Goal: Task Accomplishment & Management: Manage account settings

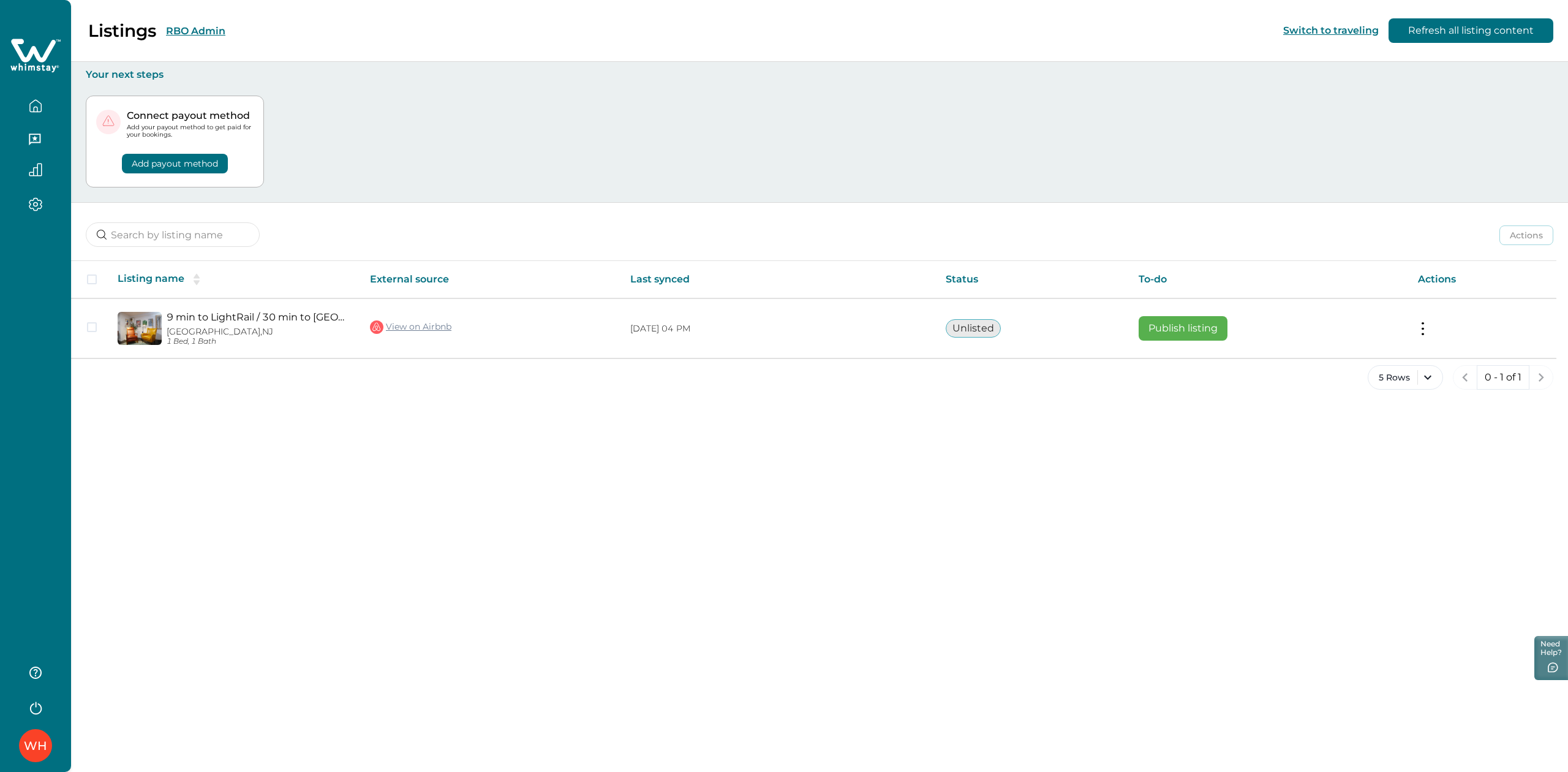
click at [179, 23] on div "Listings RBO Admin" at bounding box center [120, 31] width 211 height 21
click at [201, 33] on button "RBO Admin" at bounding box center [195, 31] width 59 height 12
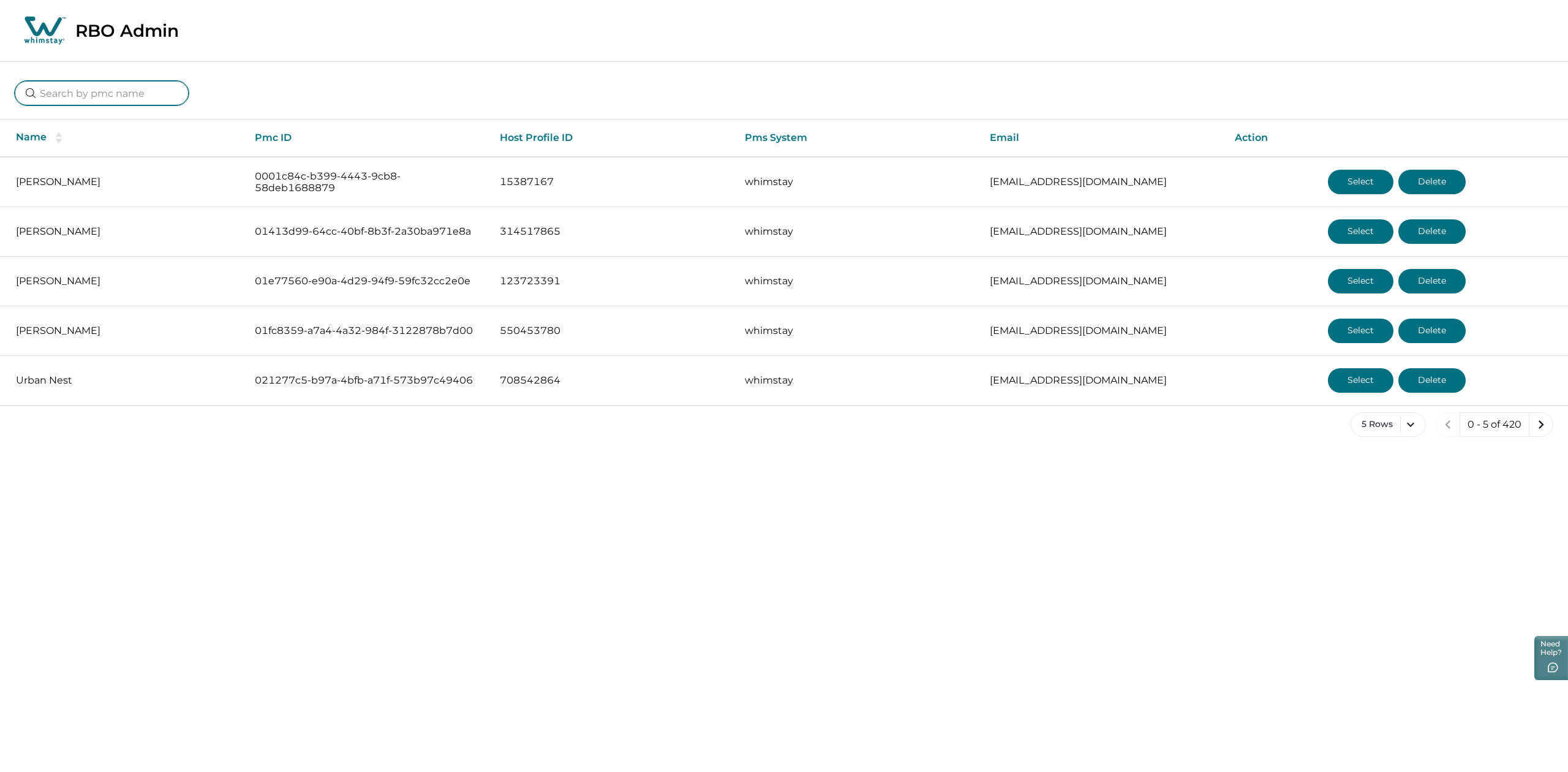
click at [96, 98] on input at bounding box center [101, 93] width 174 height 25
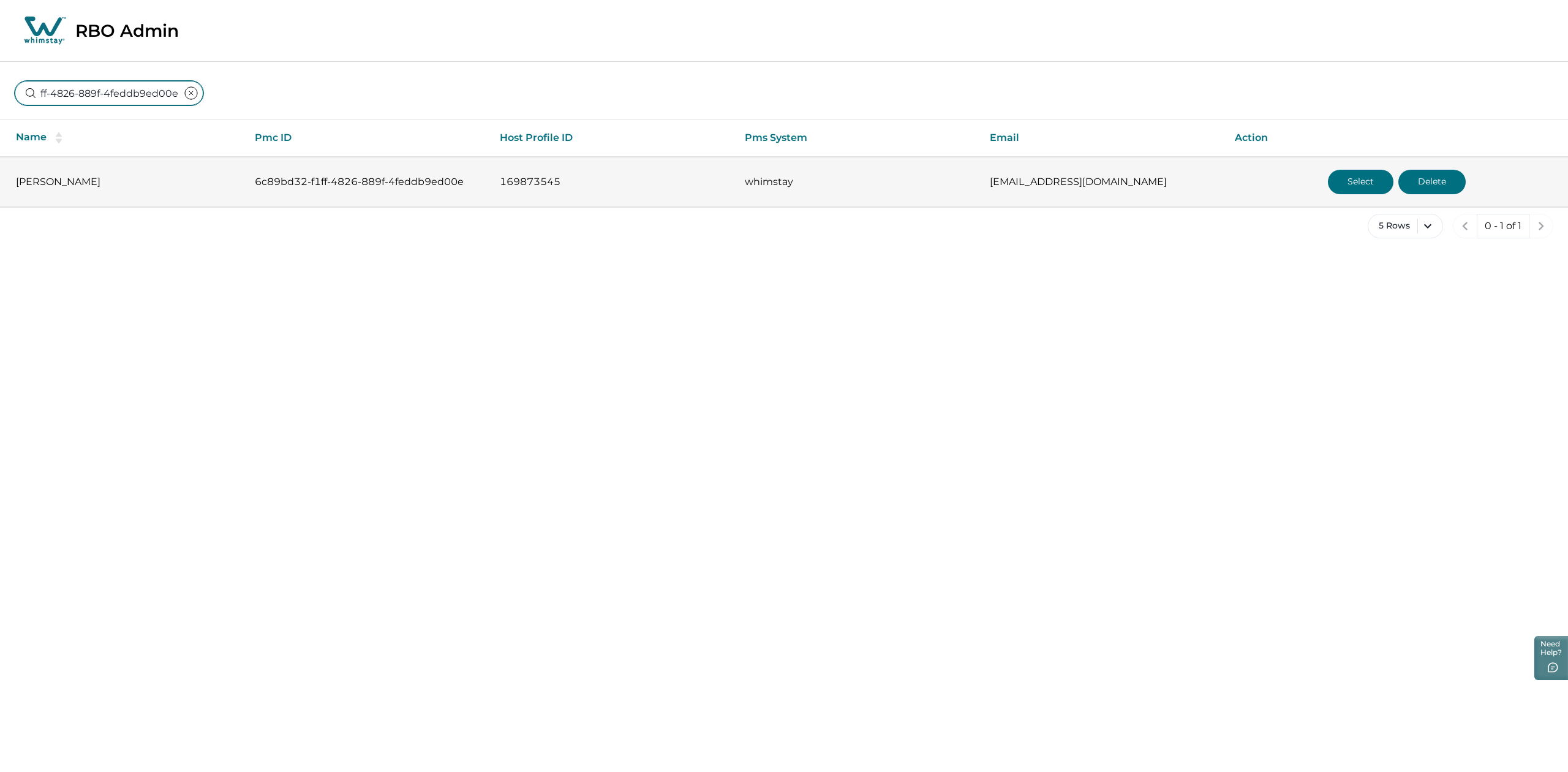
type input "6c89bd32-f1ff-4826-889f-4feddb9ed00e"
click at [1365, 177] on button "Select" at bounding box center [1360, 182] width 65 height 25
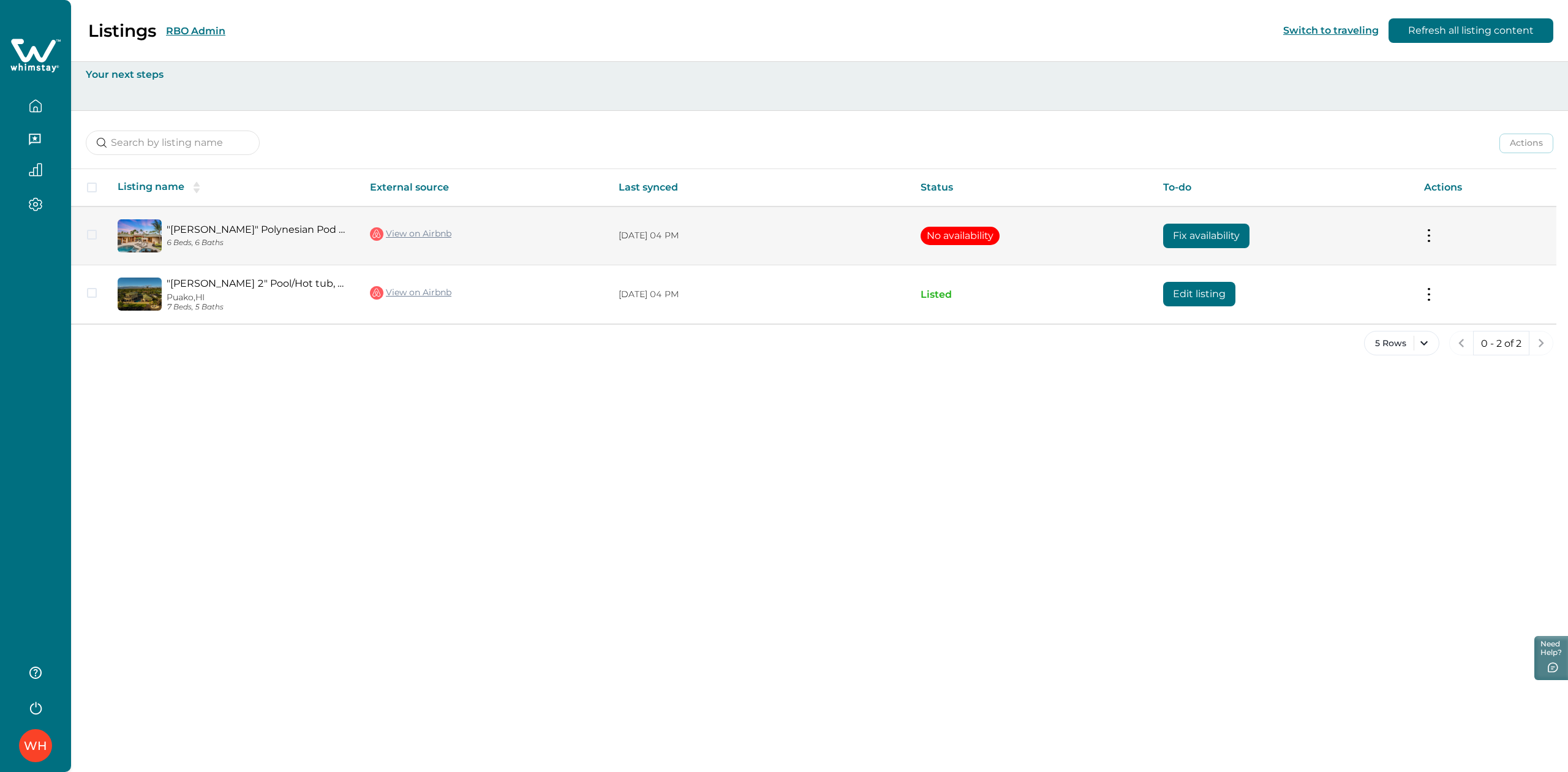
click at [415, 229] on link "View on Airbnb" at bounding box center [411, 233] width 82 height 16
click at [307, 235] on link ""[PERSON_NAME]" Polynesian Pod Style with Pool/Hot tub" at bounding box center [258, 229] width 184 height 12
click at [1189, 250] on td "Fix availability" at bounding box center [1284, 235] width 261 height 59
click at [1185, 242] on button "Fix availability" at bounding box center [1206, 236] width 87 height 25
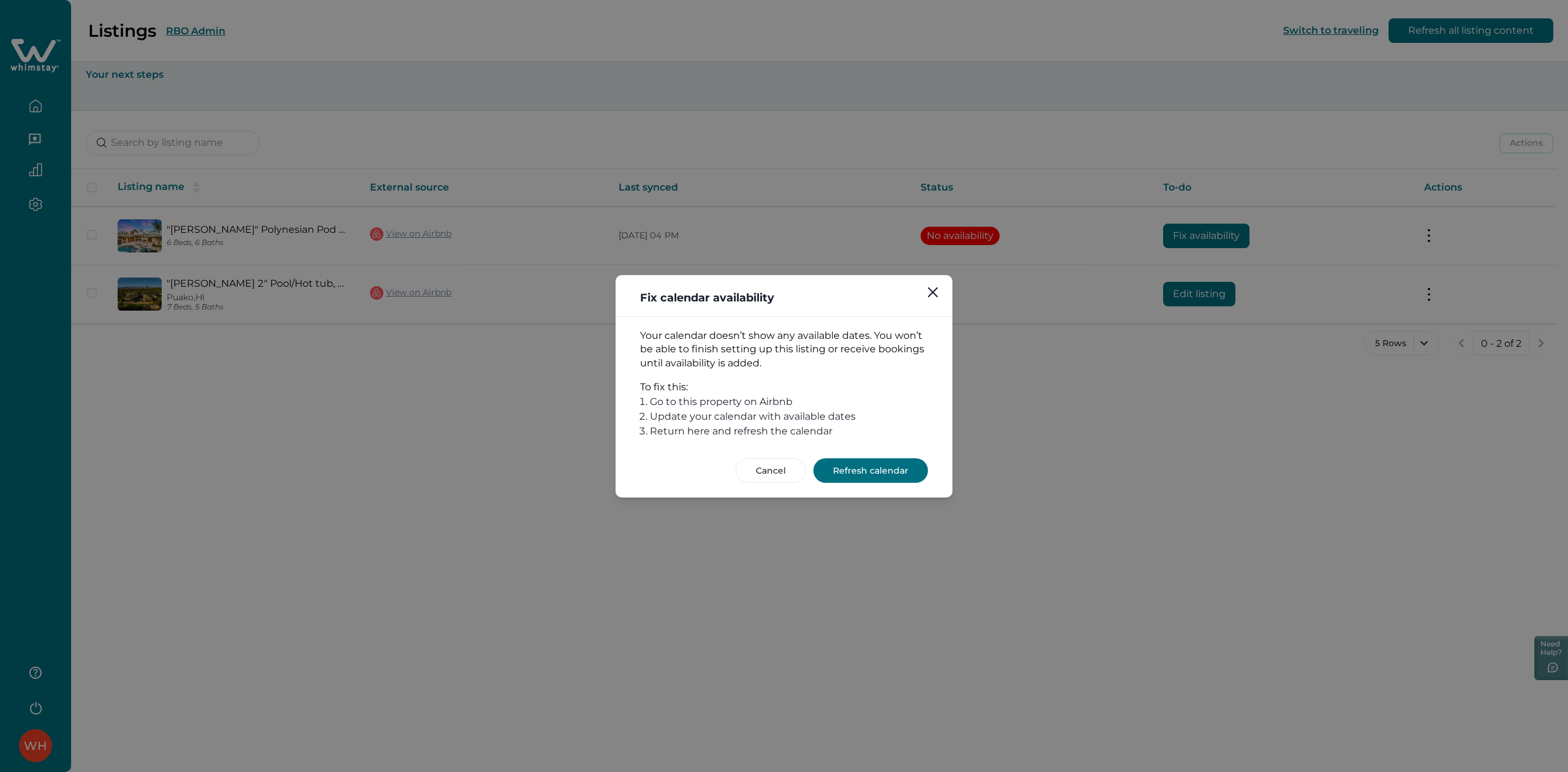
click at [890, 467] on button "Refresh calendar" at bounding box center [871, 471] width 115 height 25
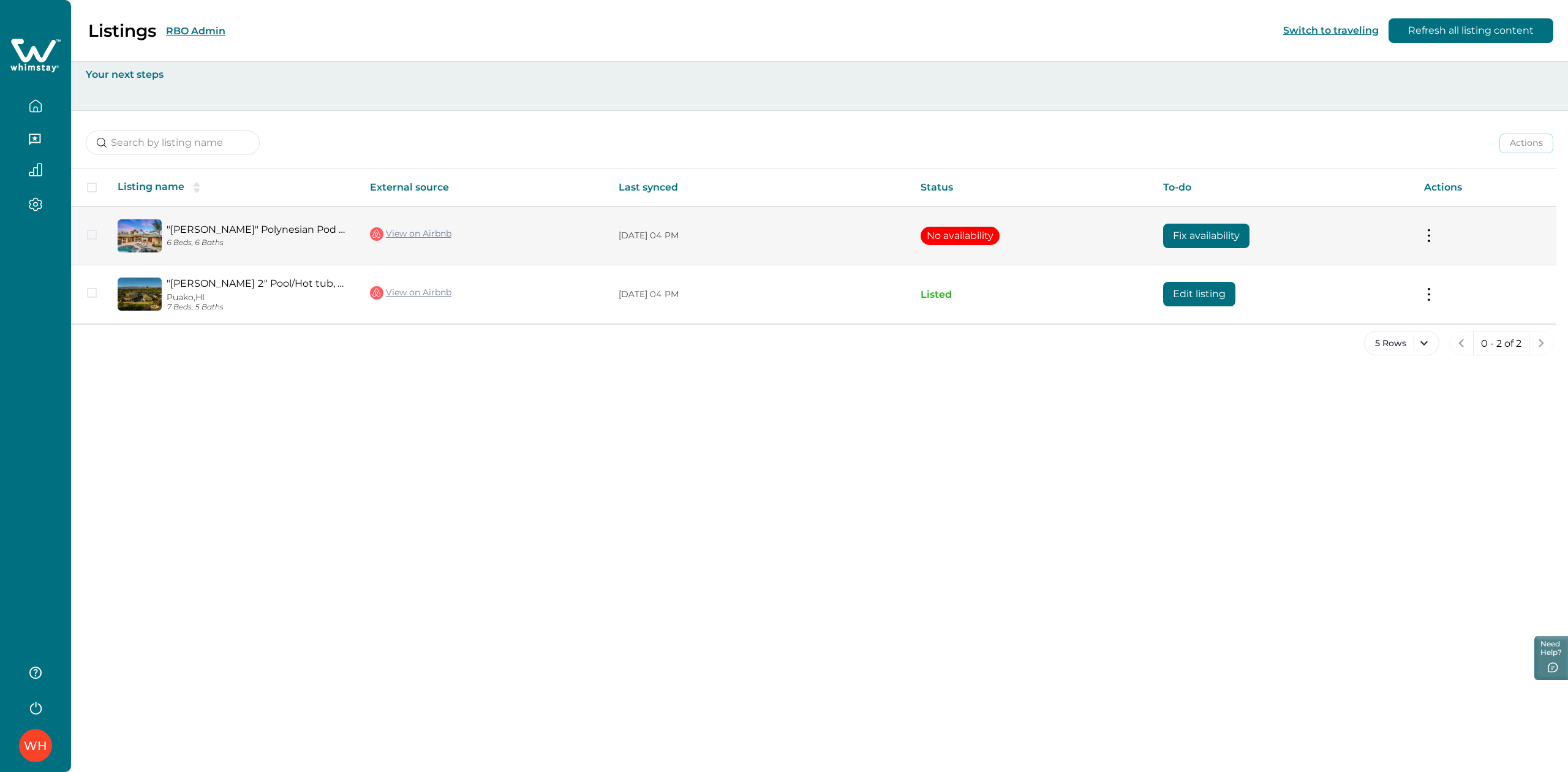
click at [1228, 241] on button "Fix availability" at bounding box center [1206, 236] width 87 height 25
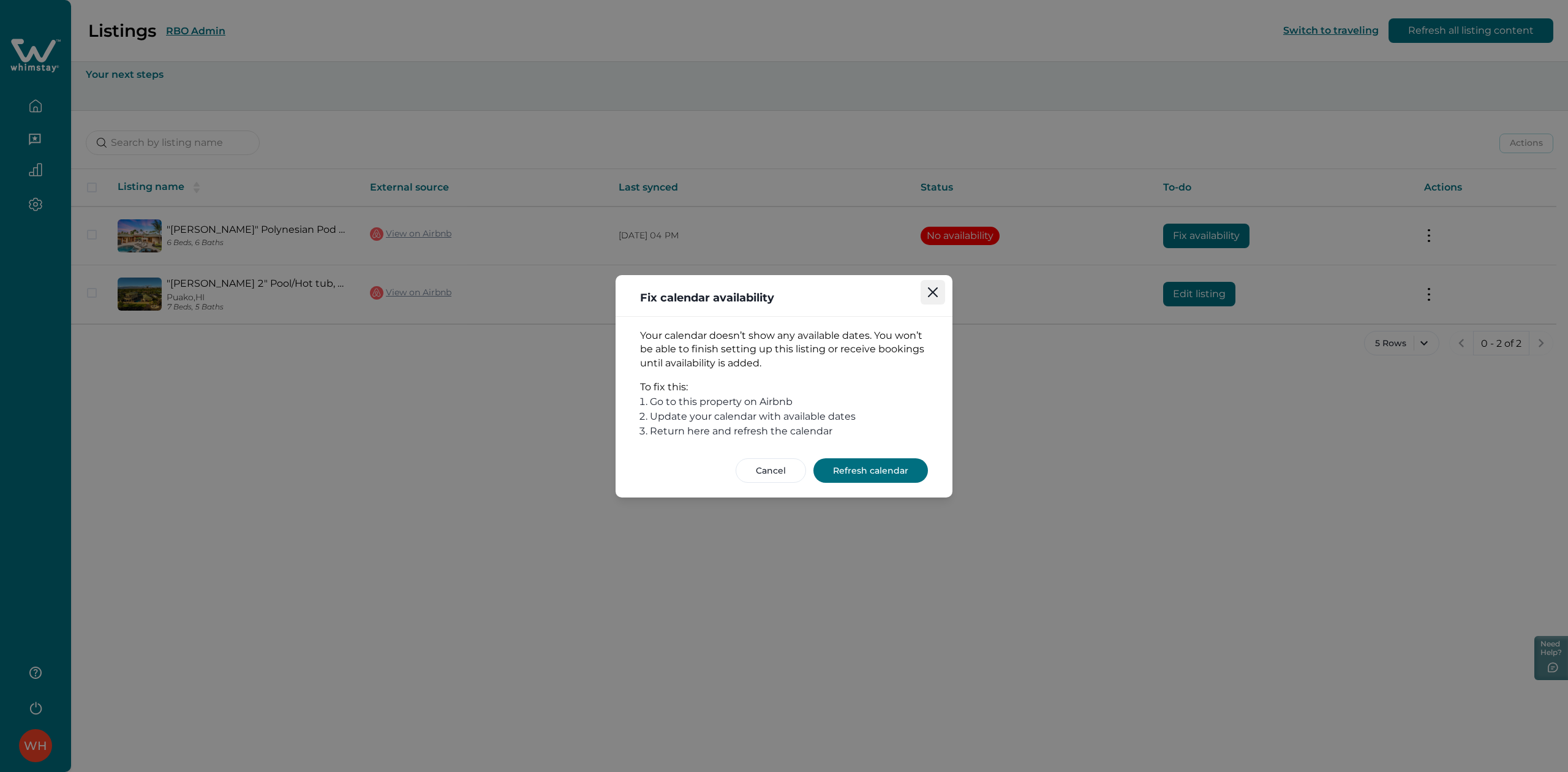
click at [942, 290] on button "Close" at bounding box center [933, 293] width 25 height 25
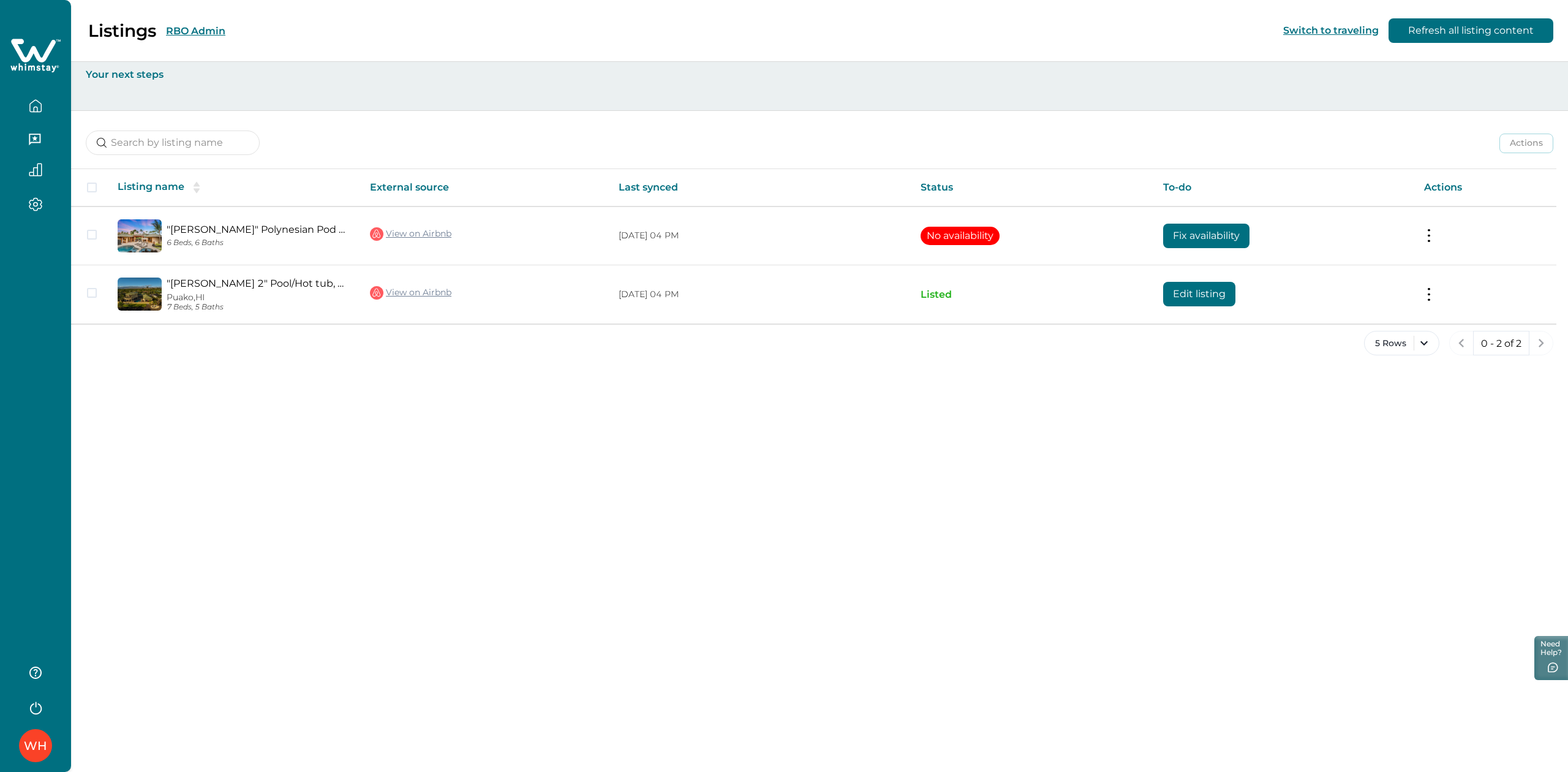
click at [1056, 425] on div "Listings RBO Admin Switch to traveling Refresh all listing content Your next st…" at bounding box center [819, 386] width 1497 height 772
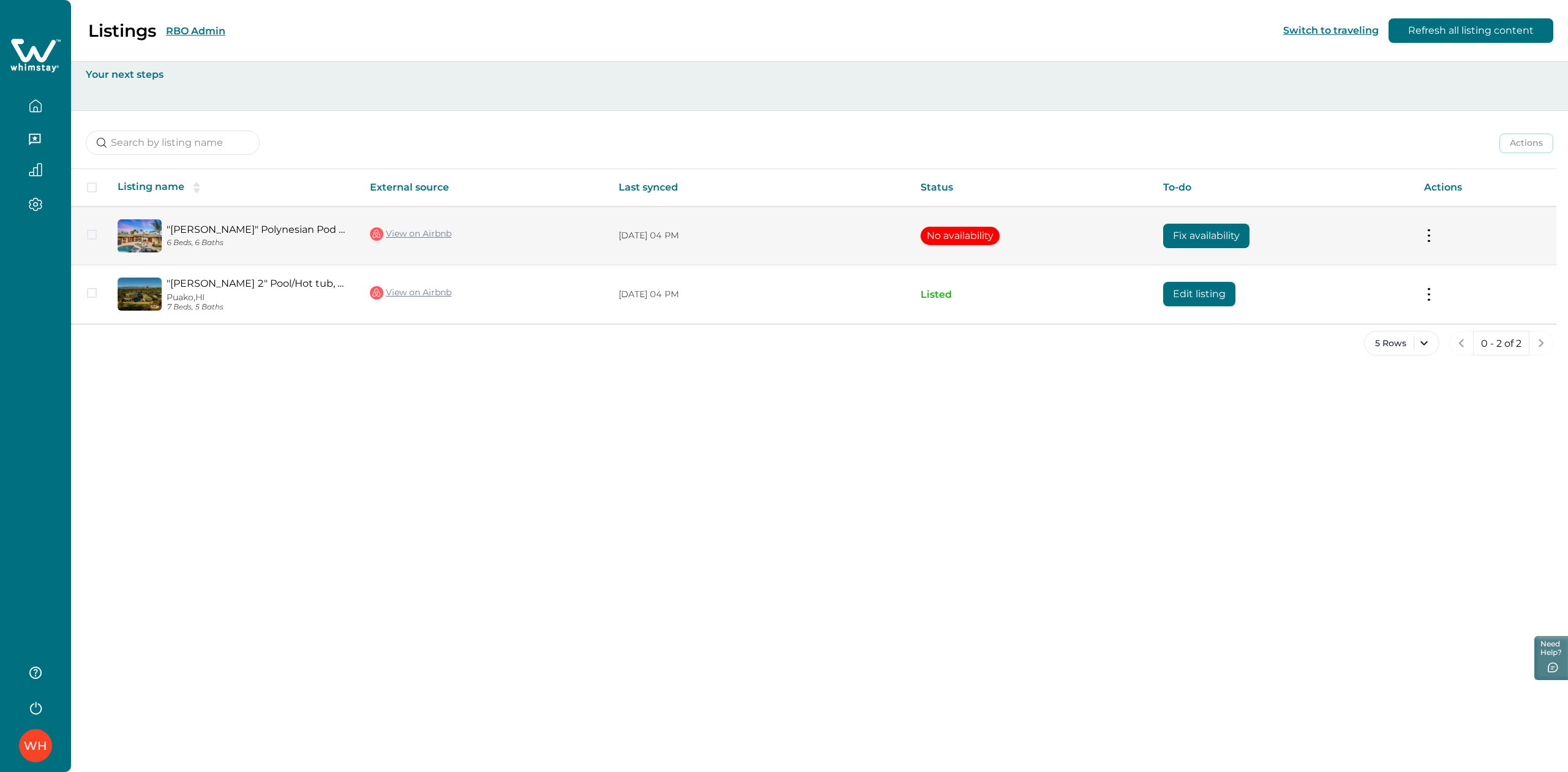
click at [1206, 233] on button "Fix availability" at bounding box center [1206, 236] width 87 height 25
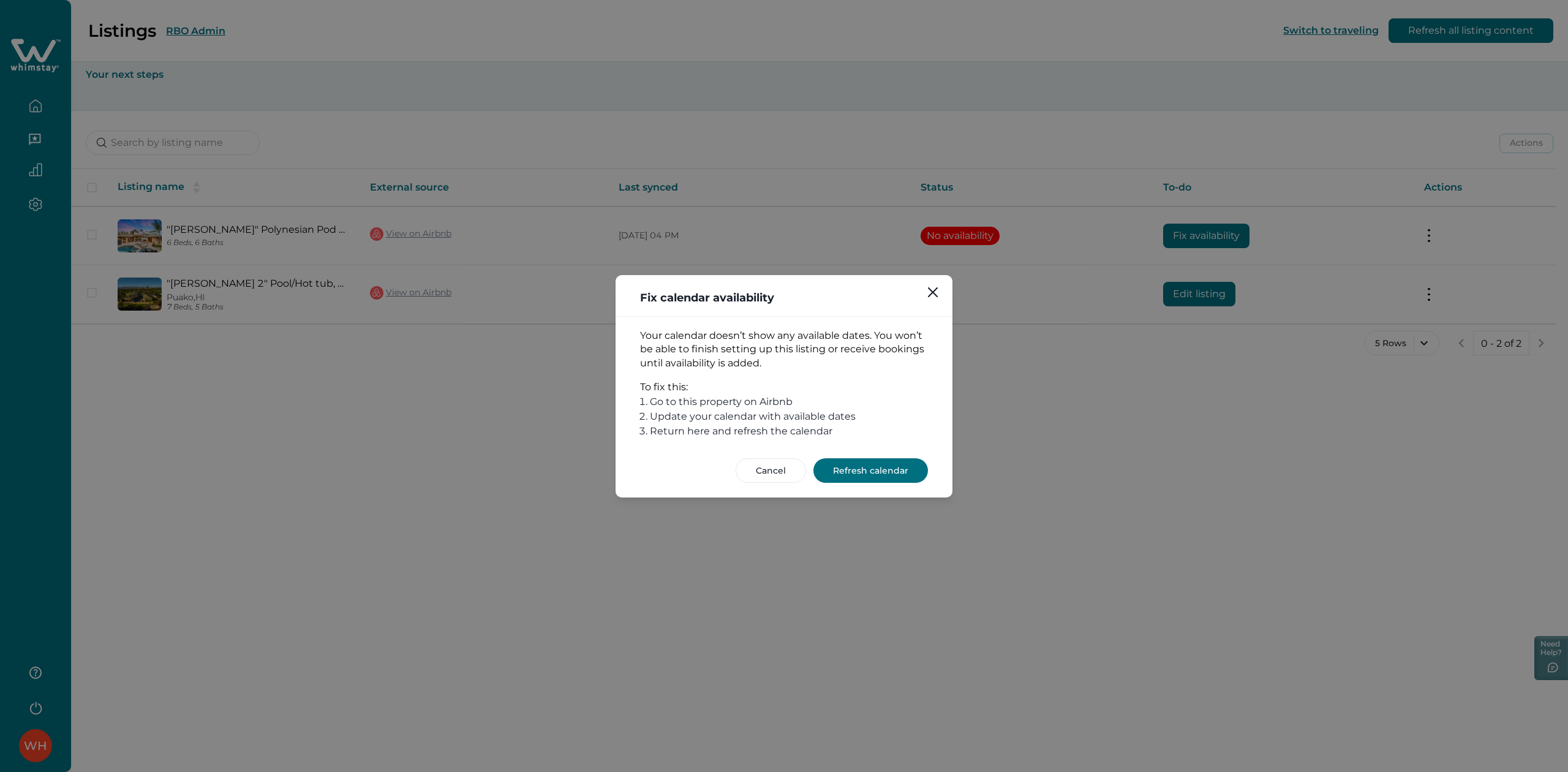
click at [867, 467] on button "Refresh calendar" at bounding box center [871, 471] width 115 height 25
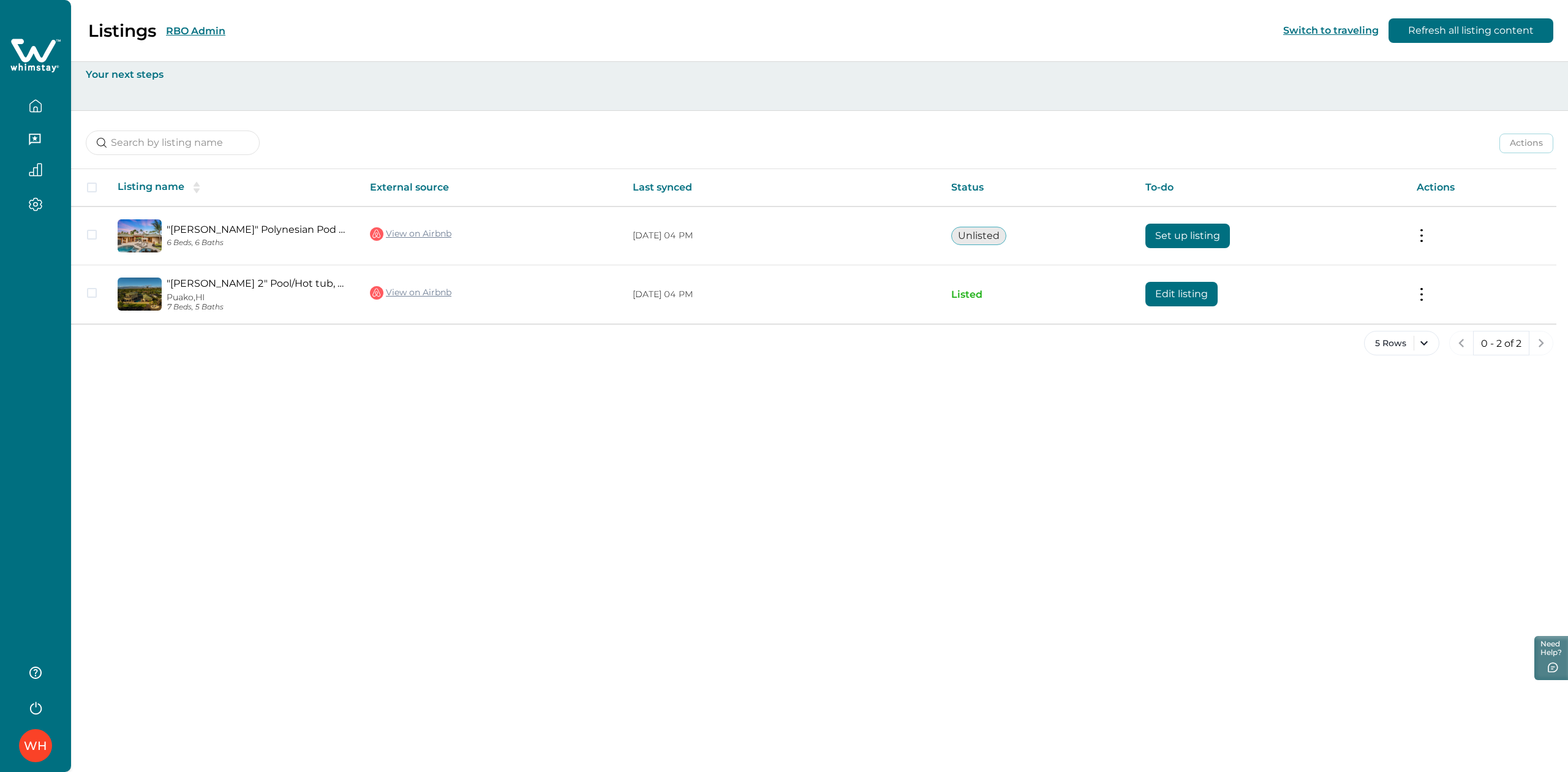
click at [194, 30] on button "RBO Admin" at bounding box center [195, 31] width 59 height 12
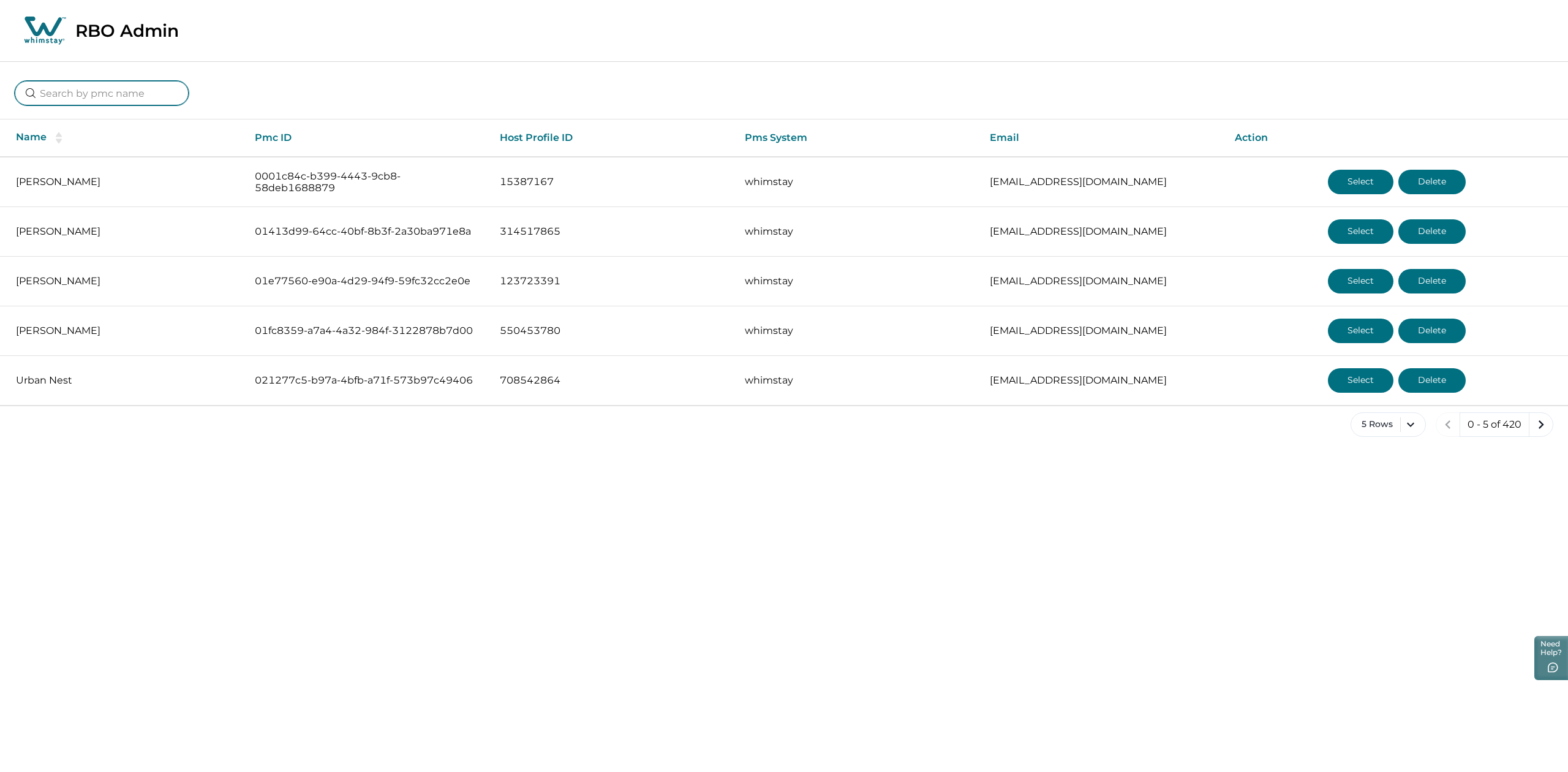
click at [91, 104] on input at bounding box center [101, 93] width 174 height 25
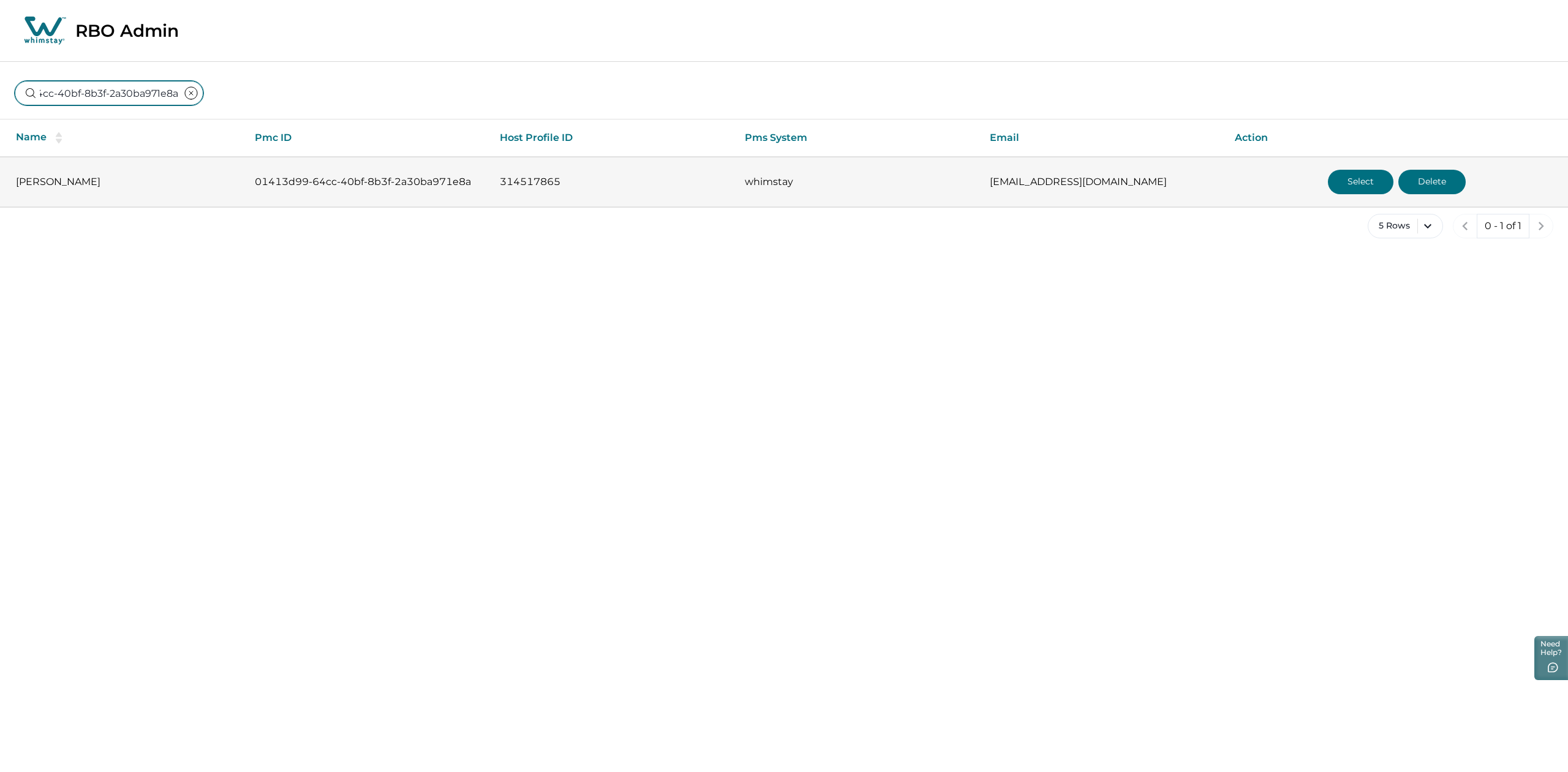
type input "01413d99-64cc-40bf-8b3f-2a30ba971e8a"
click at [1355, 184] on button "Select" at bounding box center [1360, 182] width 65 height 25
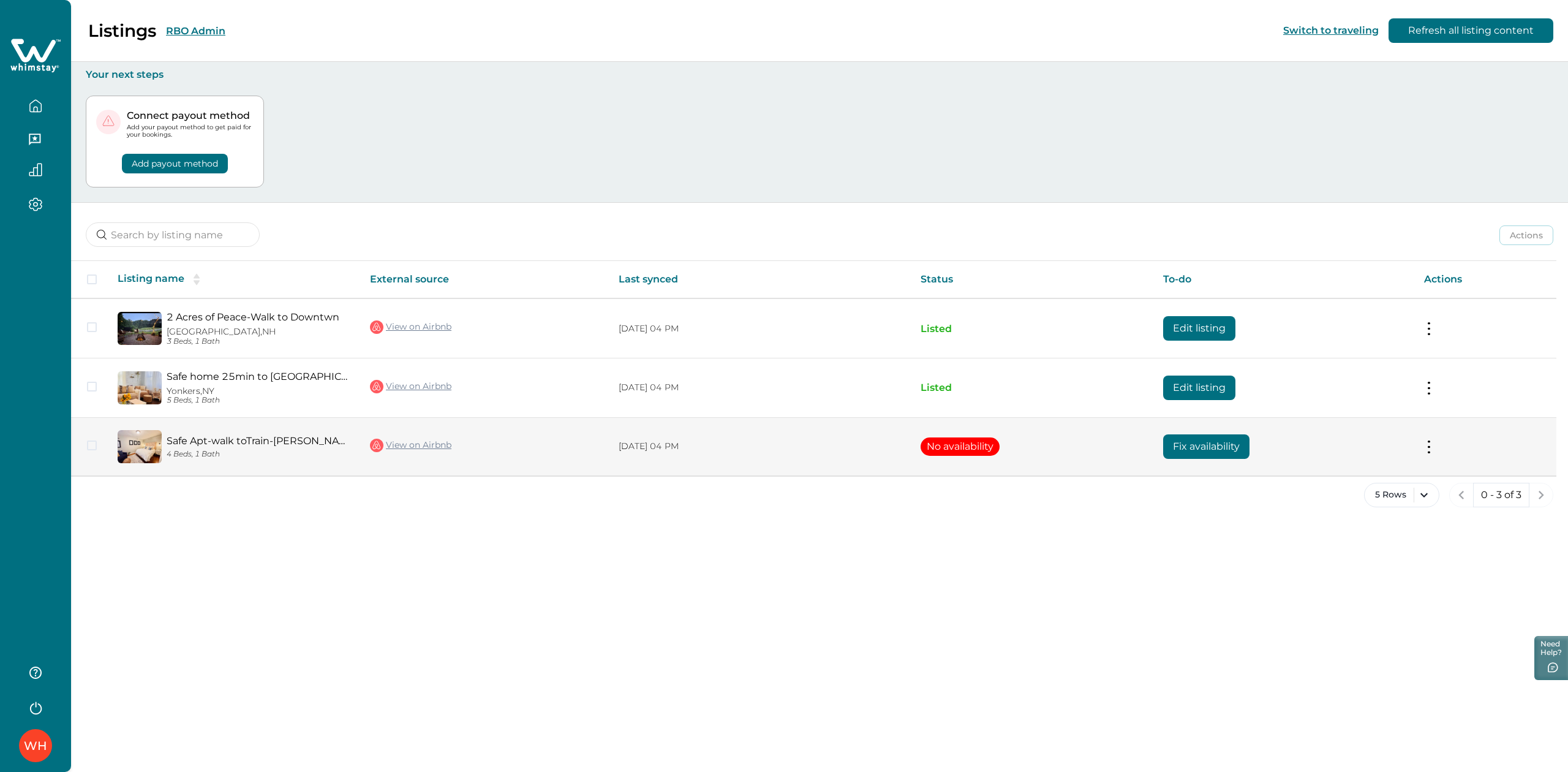
click at [1194, 446] on button "Fix availability" at bounding box center [1206, 447] width 87 height 25
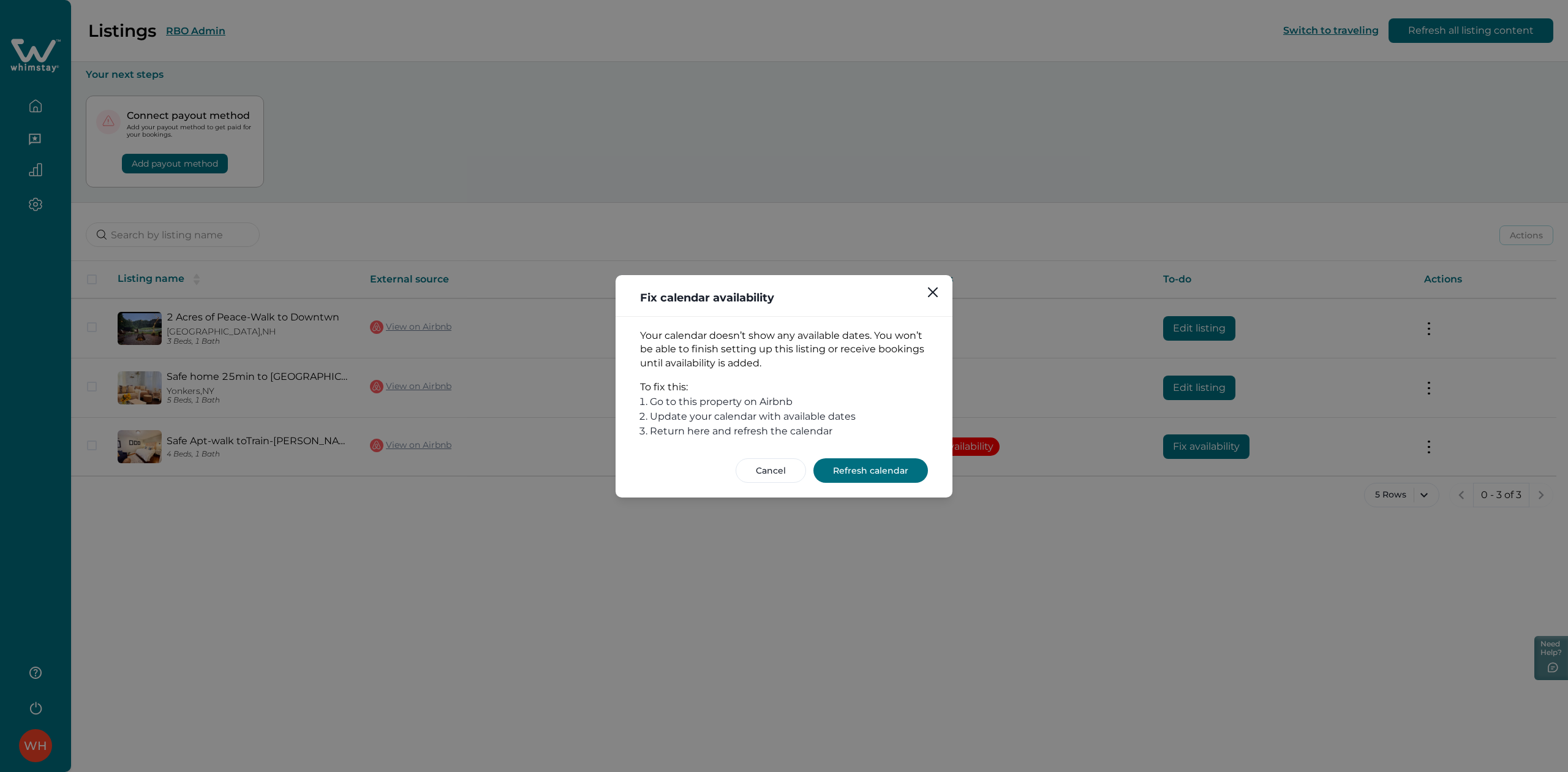
click at [897, 467] on button "Refresh calendar" at bounding box center [871, 471] width 115 height 25
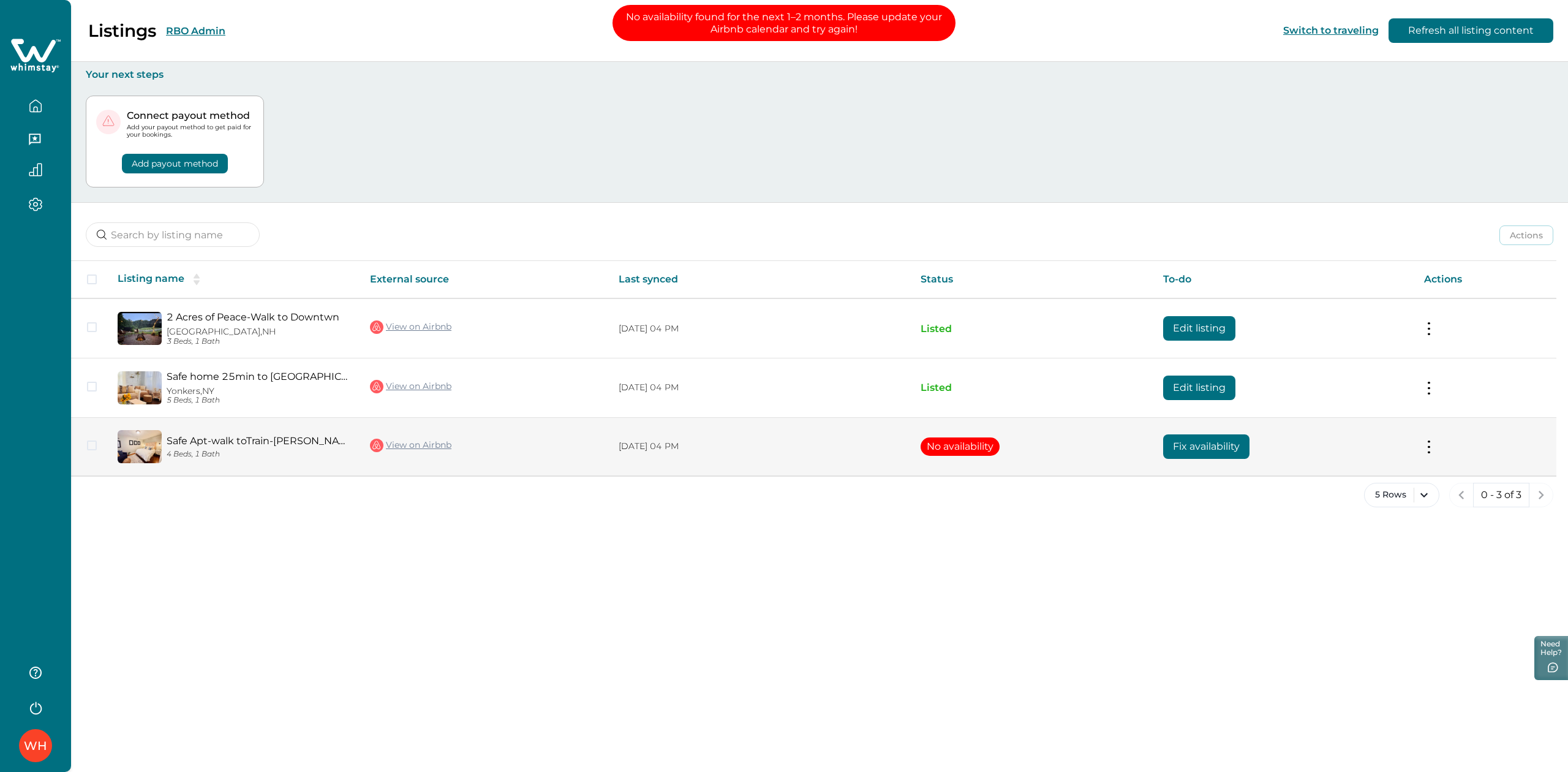
click at [1218, 447] on button "Fix availability" at bounding box center [1206, 447] width 87 height 25
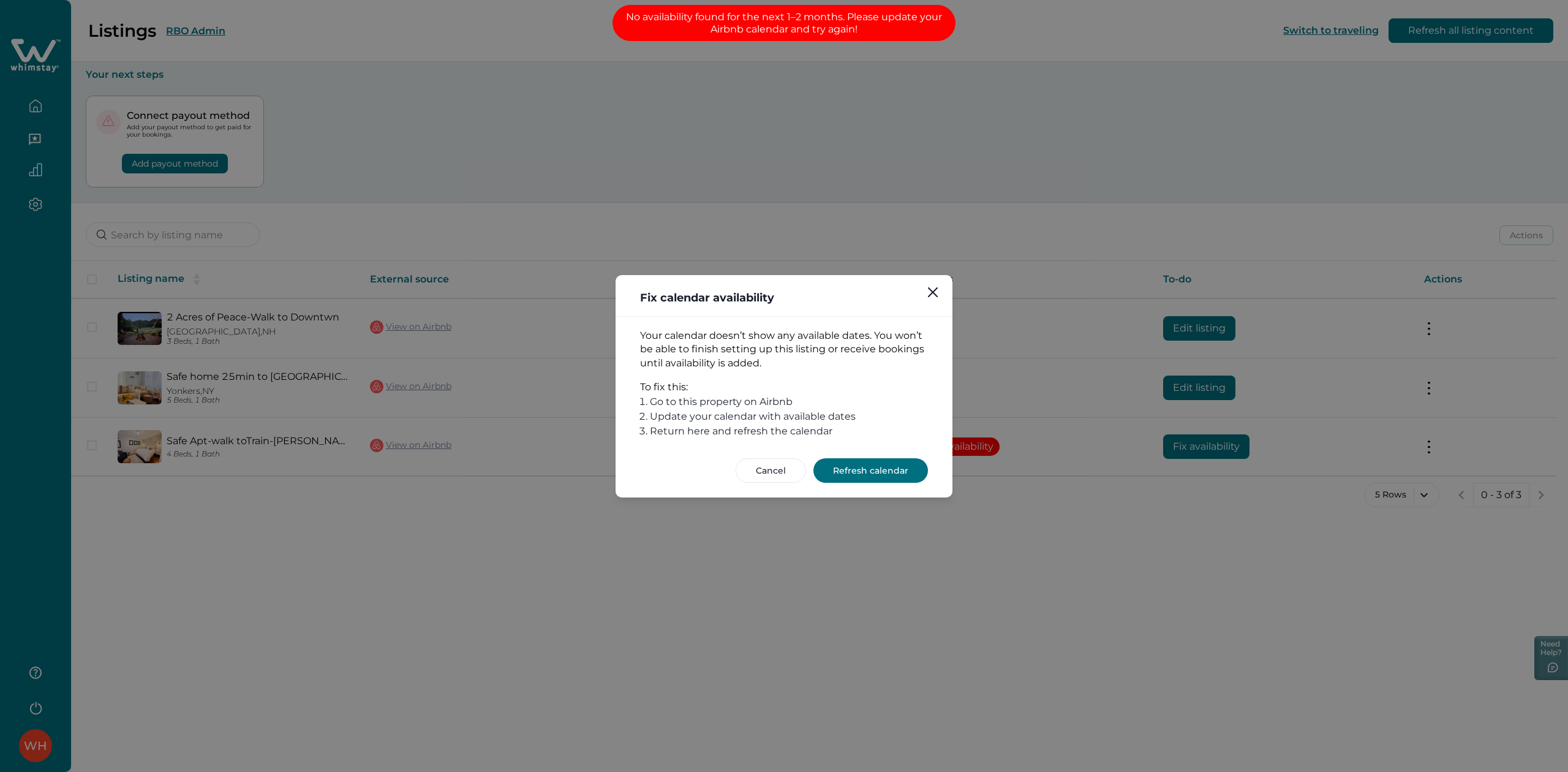
click at [847, 468] on button "Refresh calendar" at bounding box center [871, 471] width 115 height 25
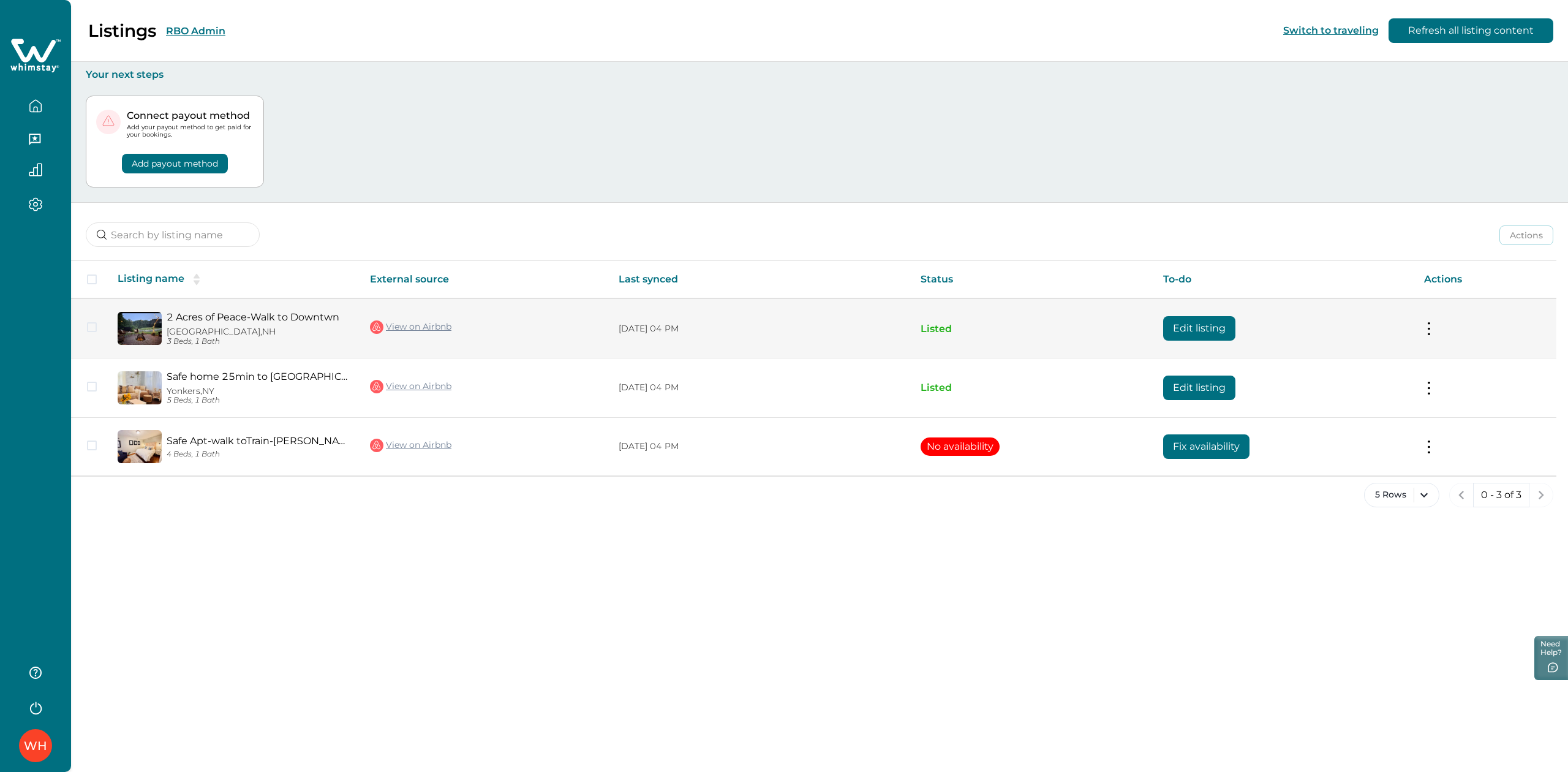
click at [1185, 334] on button "Edit listing" at bounding box center [1199, 328] width 73 height 25
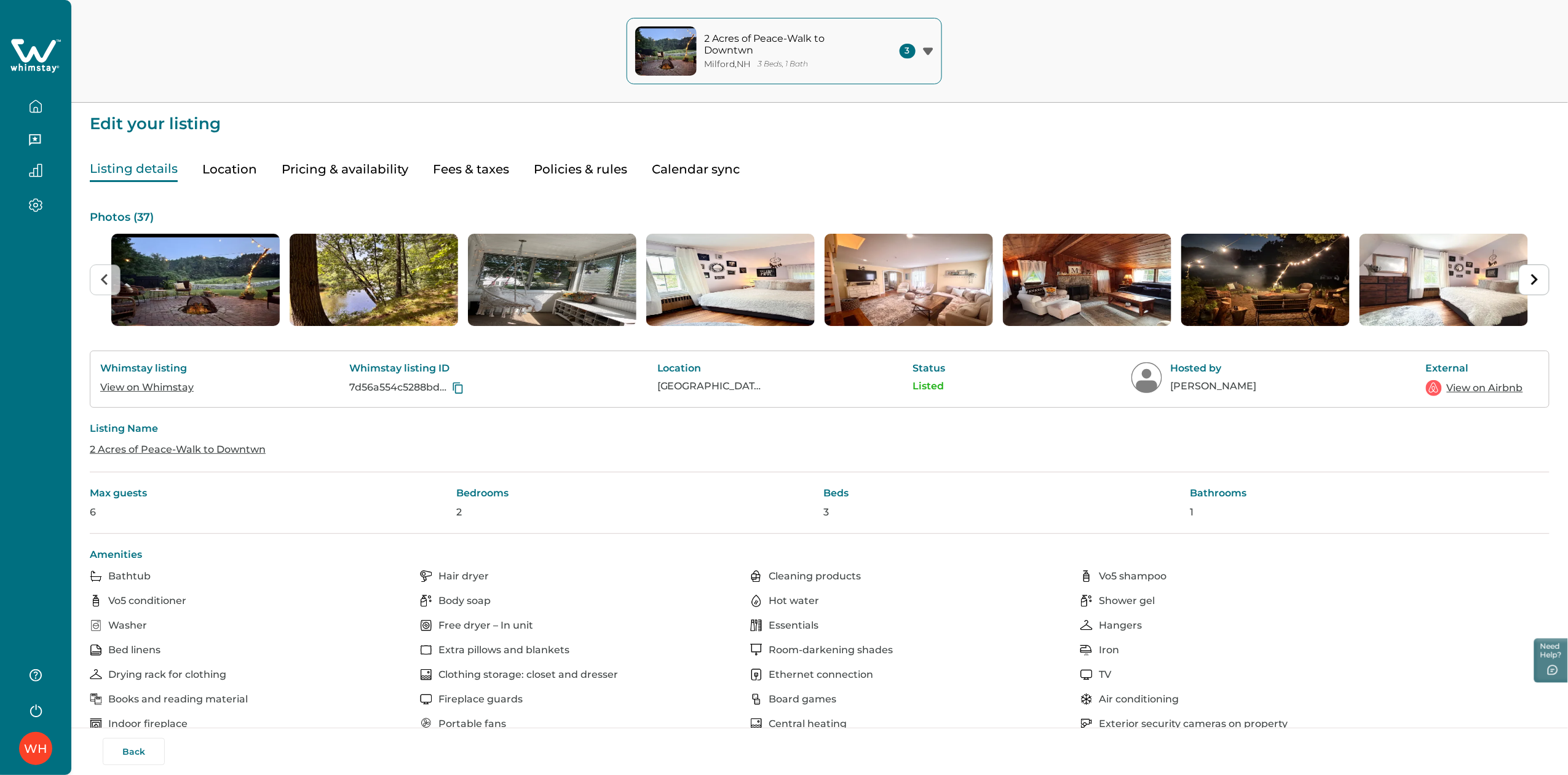
click at [470, 160] on button "Fees & taxes" at bounding box center [471, 169] width 76 height 25
type input "0"
type input "150"
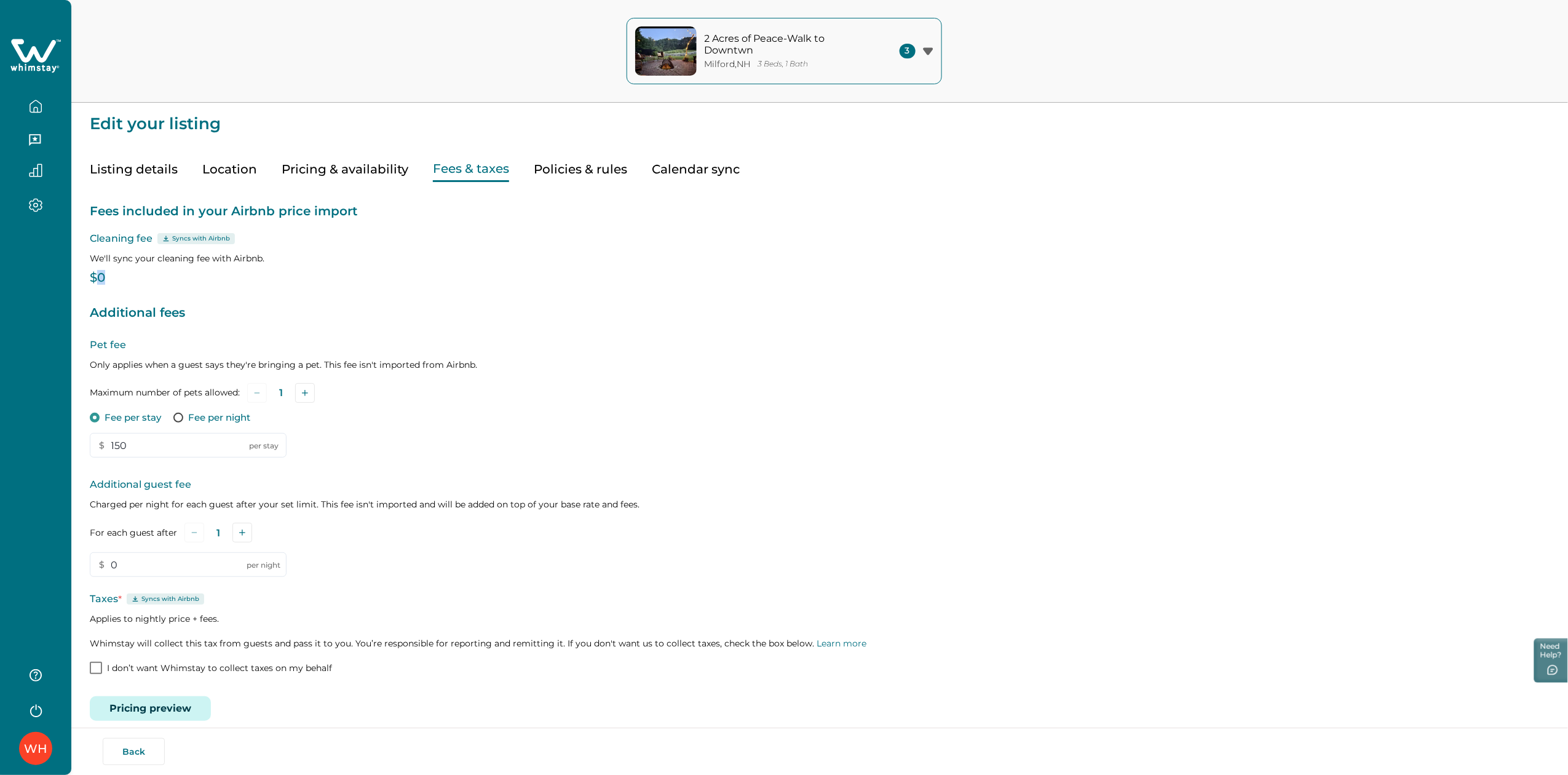
drag, startPoint x: 112, startPoint y: 273, endPoint x: 94, endPoint y: 279, distance: 19.0
click at [94, 279] on p "$0" at bounding box center [820, 277] width 1460 height 12
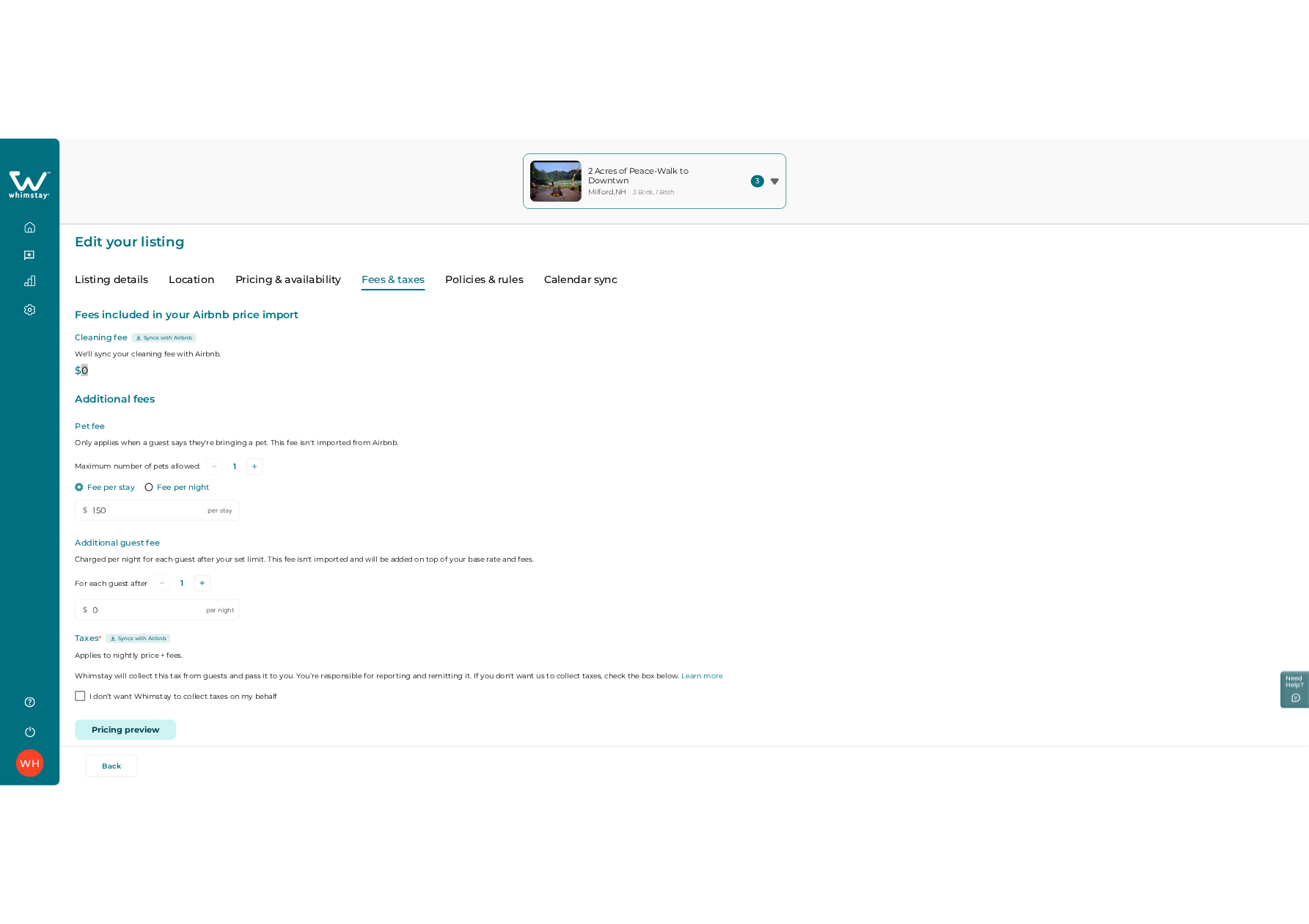
scroll to position [18, 0]
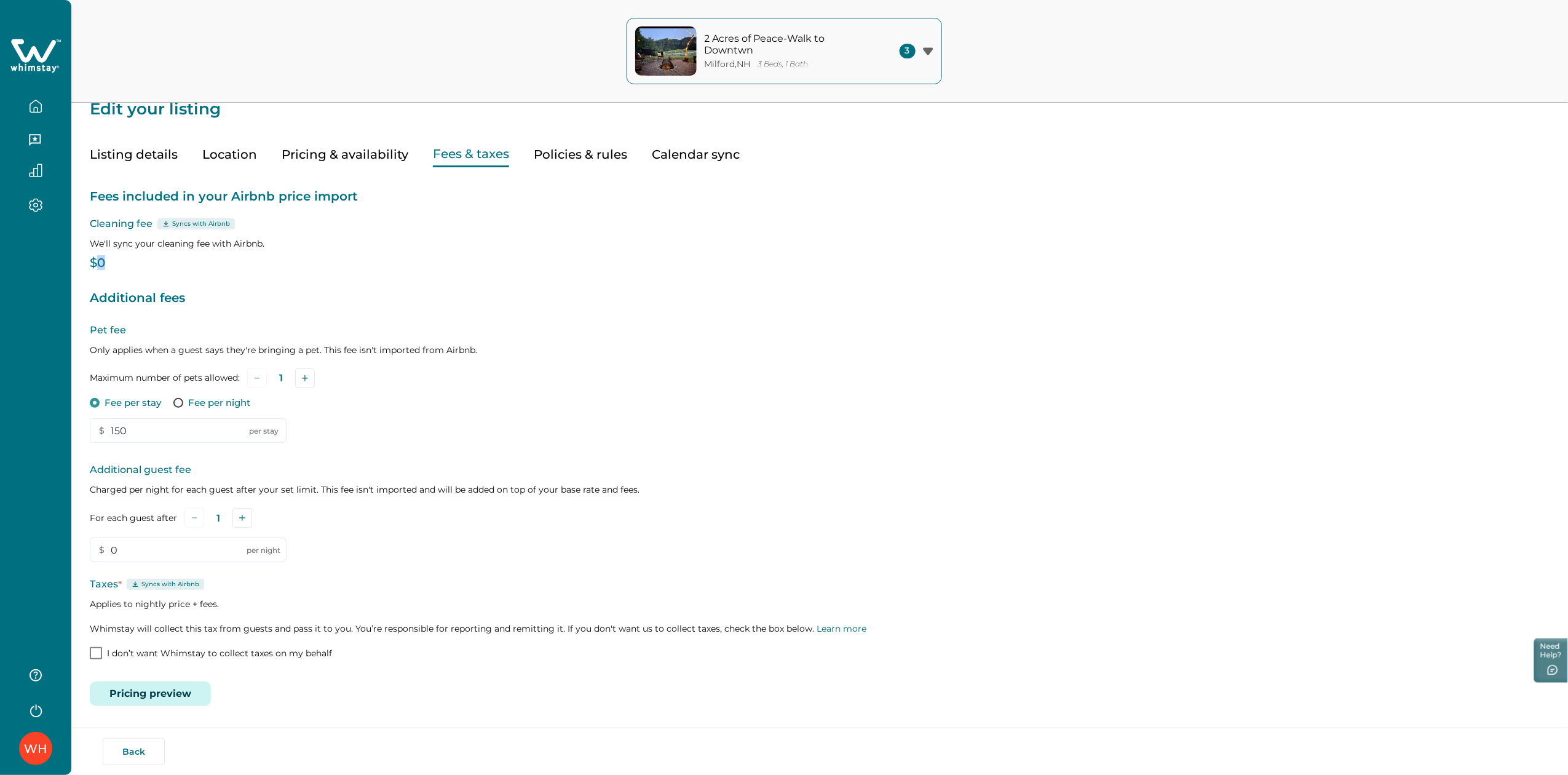
click at [156, 692] on button "Pricing preview" at bounding box center [150, 694] width 121 height 25
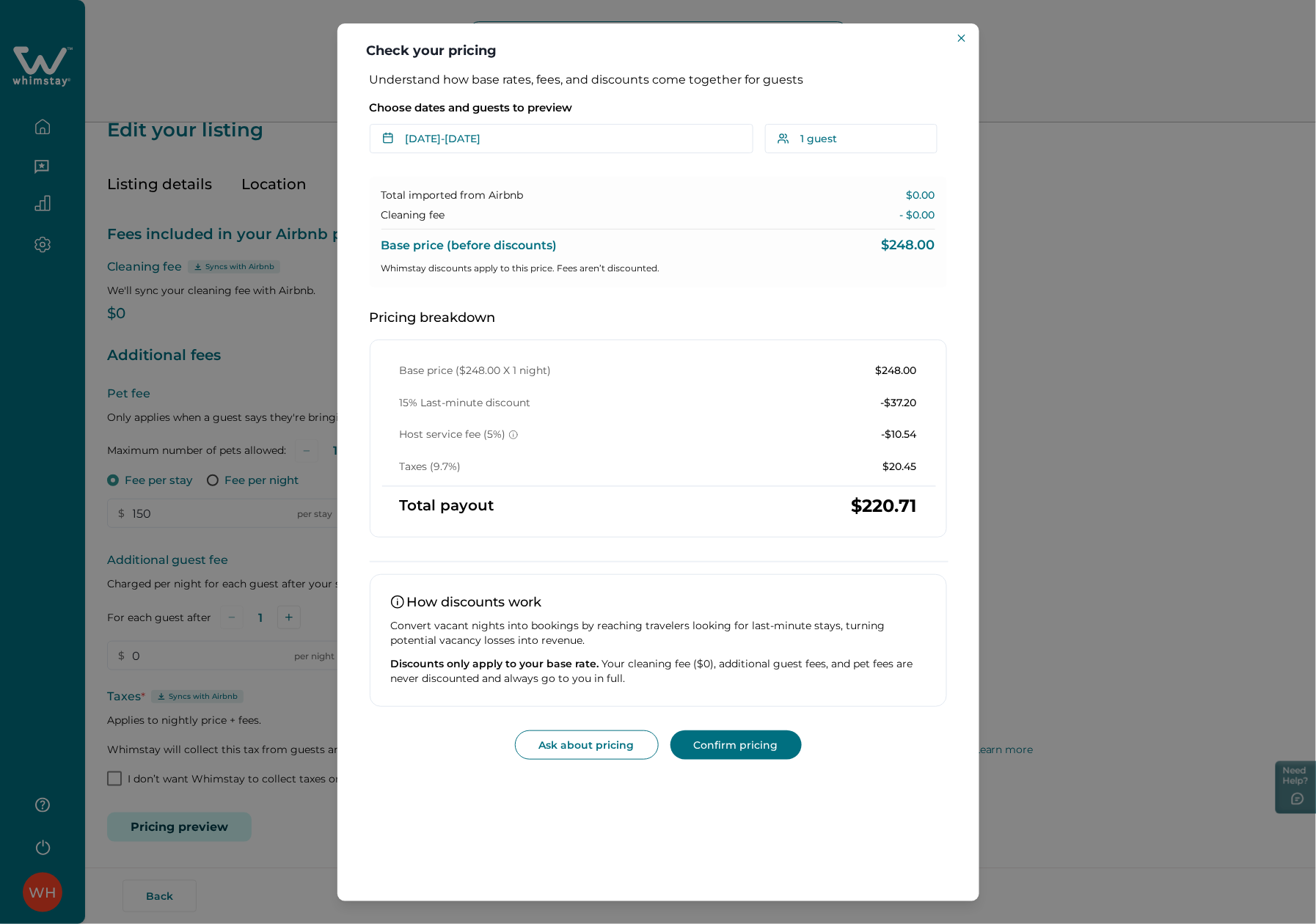
click at [199, 339] on div "Check your pricing Understand how base rates, fees, and discounts come together…" at bounding box center [658, 462] width 1316 height 924
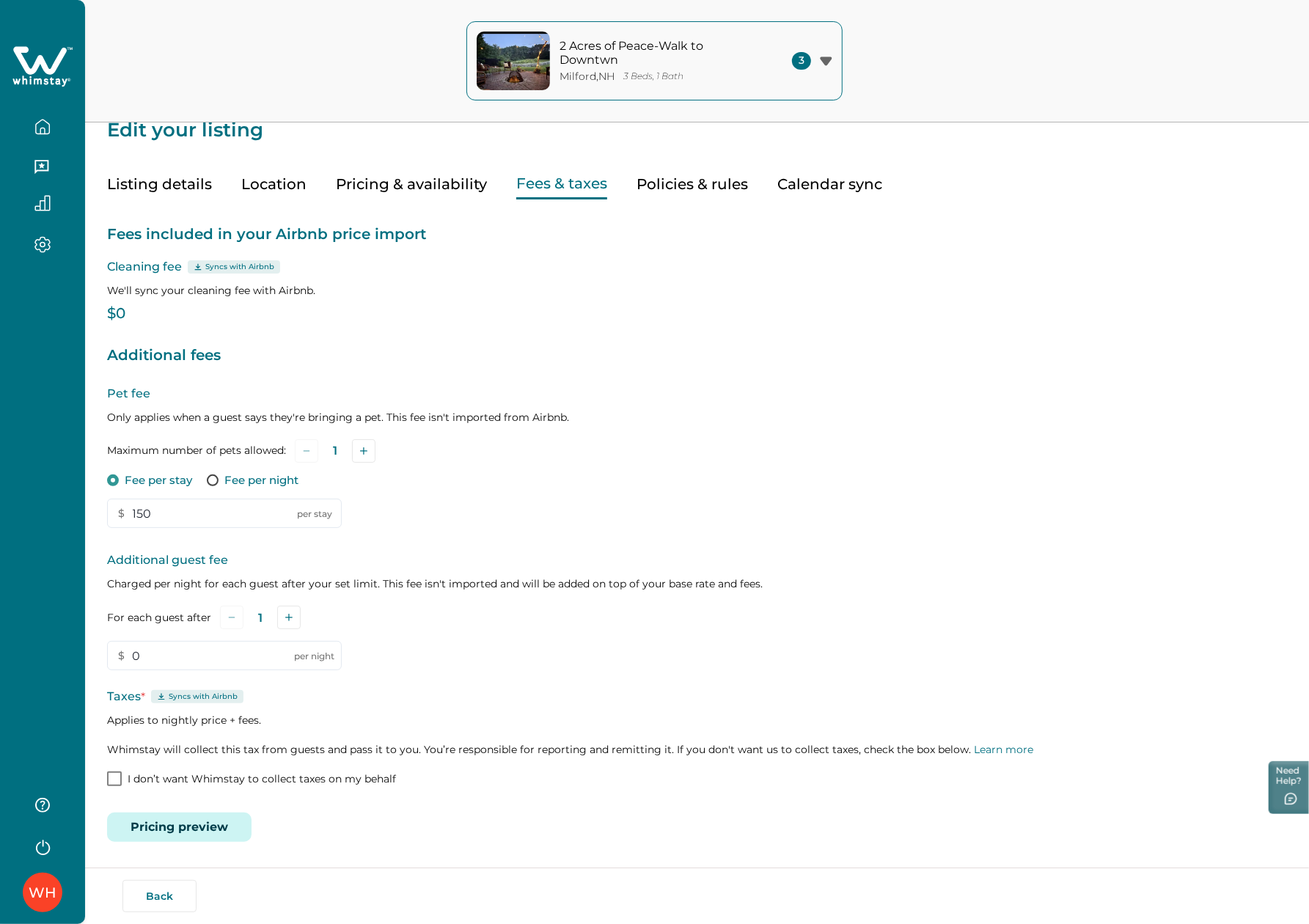
click at [195, 825] on button "Pricing preview" at bounding box center [179, 827] width 144 height 30
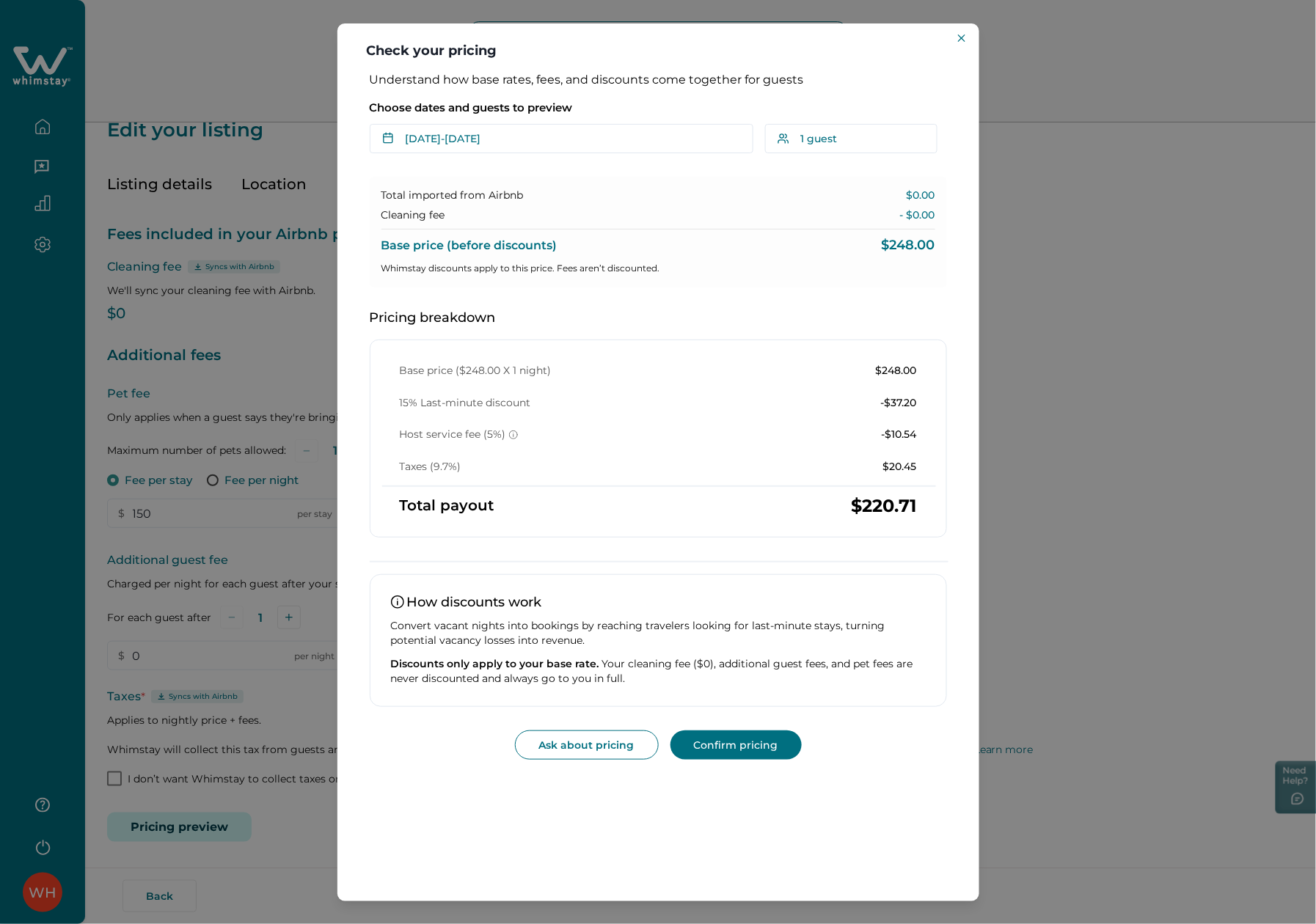
click at [917, 192] on p "$0.00" at bounding box center [920, 195] width 29 height 15
click at [250, 41] on div "Check your pricing Understand how base rates, fees, and discounts come together…" at bounding box center [658, 462] width 1316 height 924
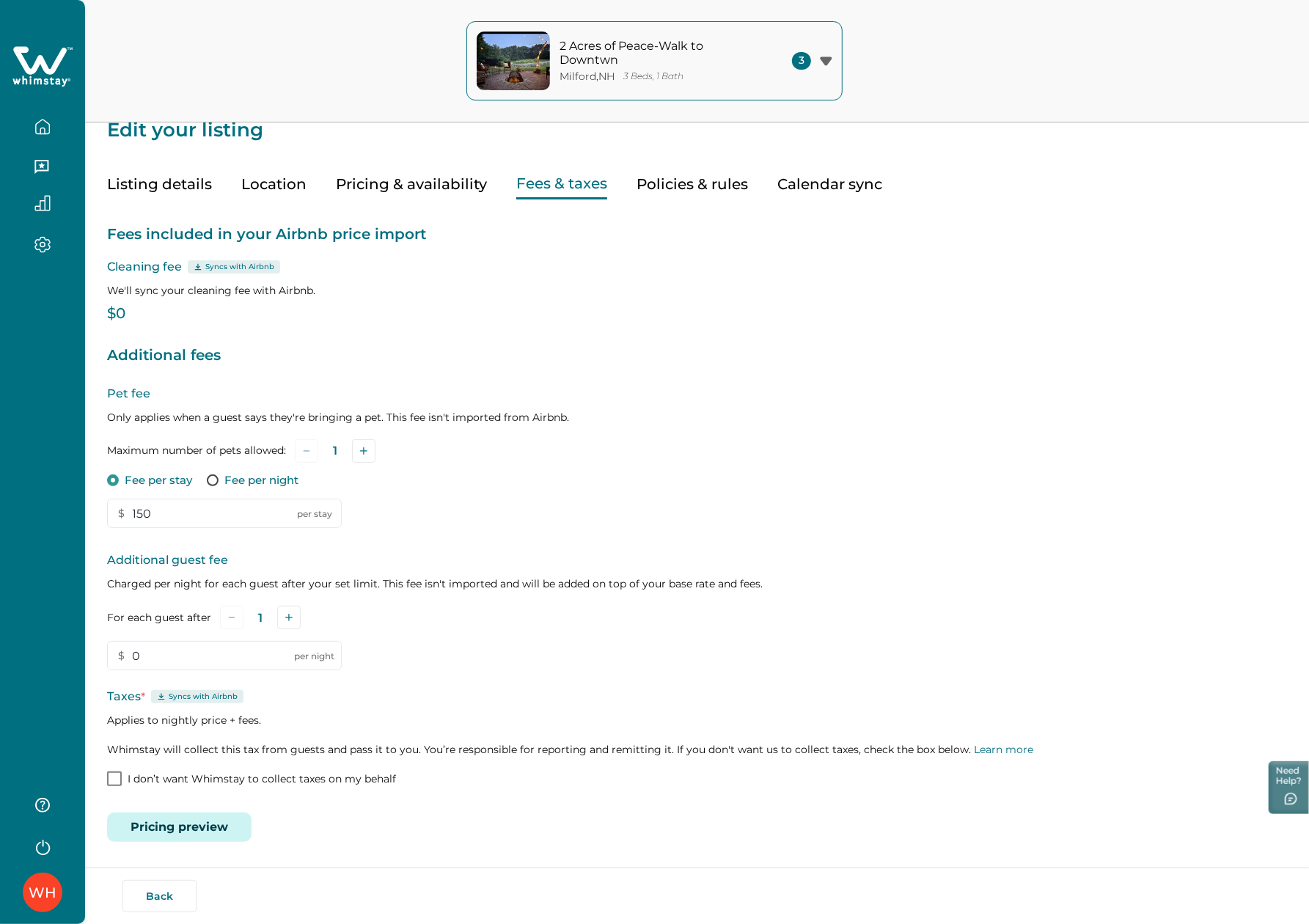
click at [33, 72] on icon at bounding box center [39, 60] width 53 height 28
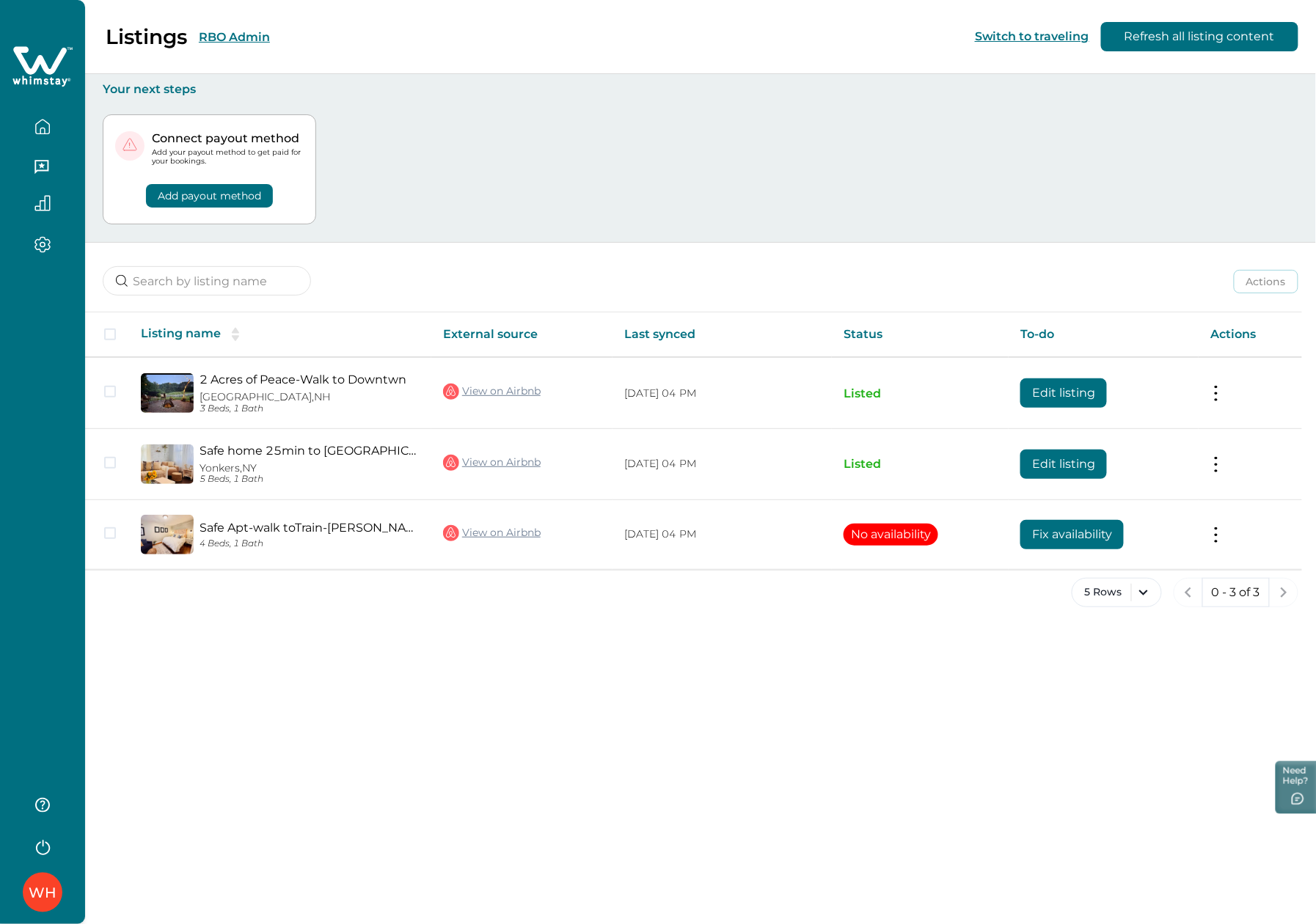
click at [233, 44] on div "Listings RBO Admin" at bounding box center [144, 37] width 253 height 25
click at [217, 36] on button "RBO Admin" at bounding box center [234, 37] width 71 height 14
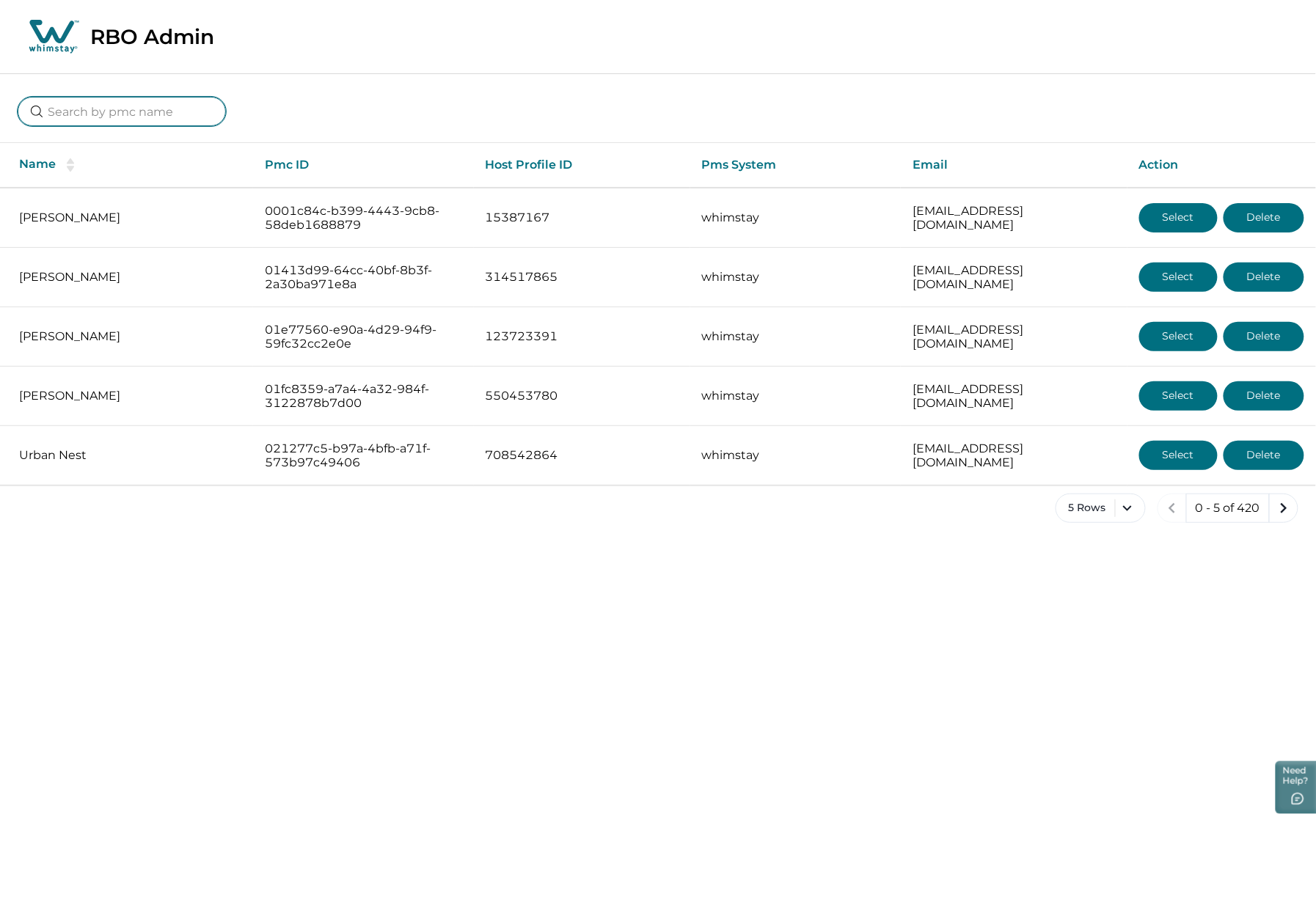
click at [77, 109] on input at bounding box center [121, 112] width 208 height 30
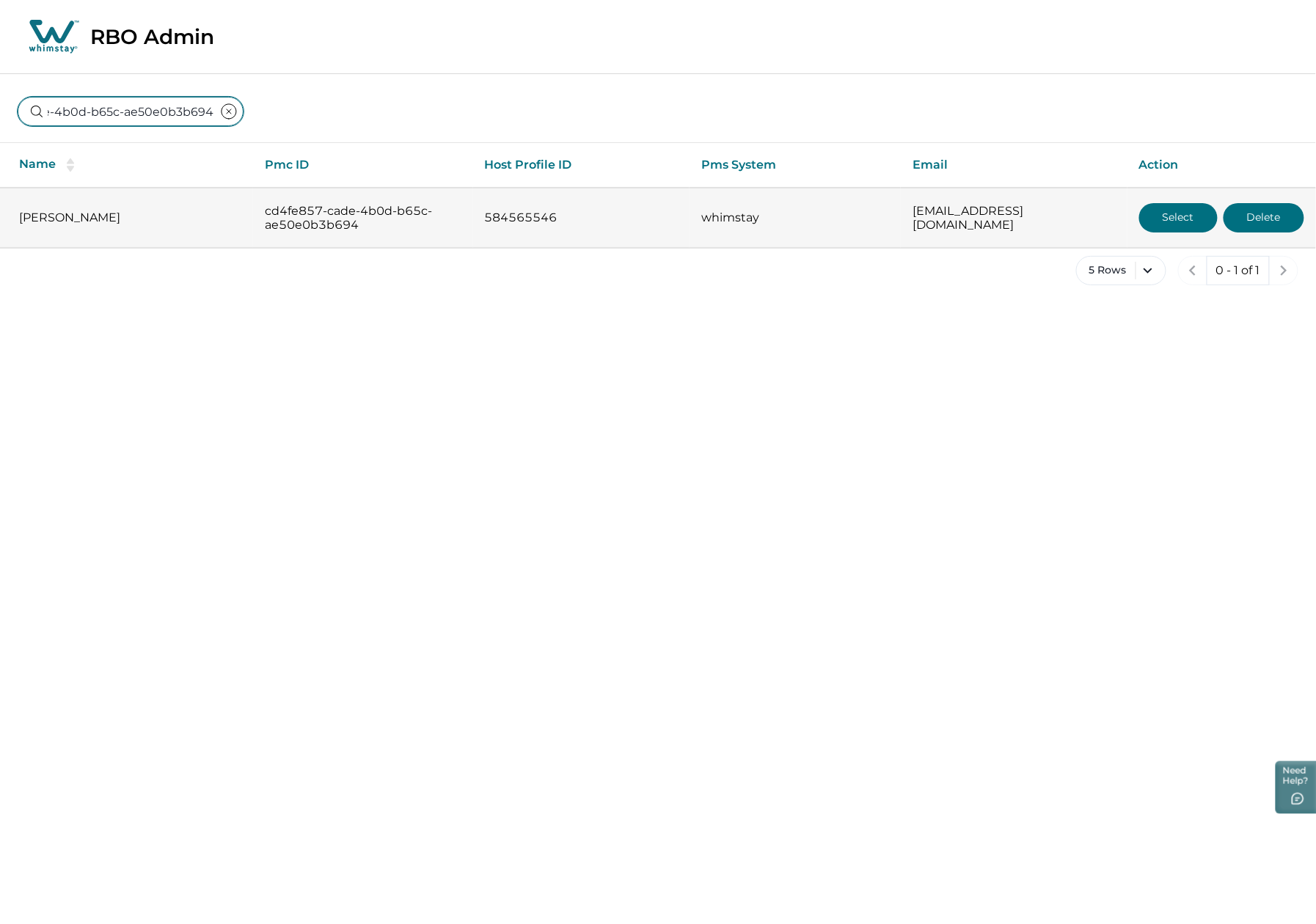
type input "cd4fe857-cade-4b0d-b65c-ae50e0b3b694"
click at [1186, 214] on button "Select" at bounding box center [1178, 218] width 78 height 30
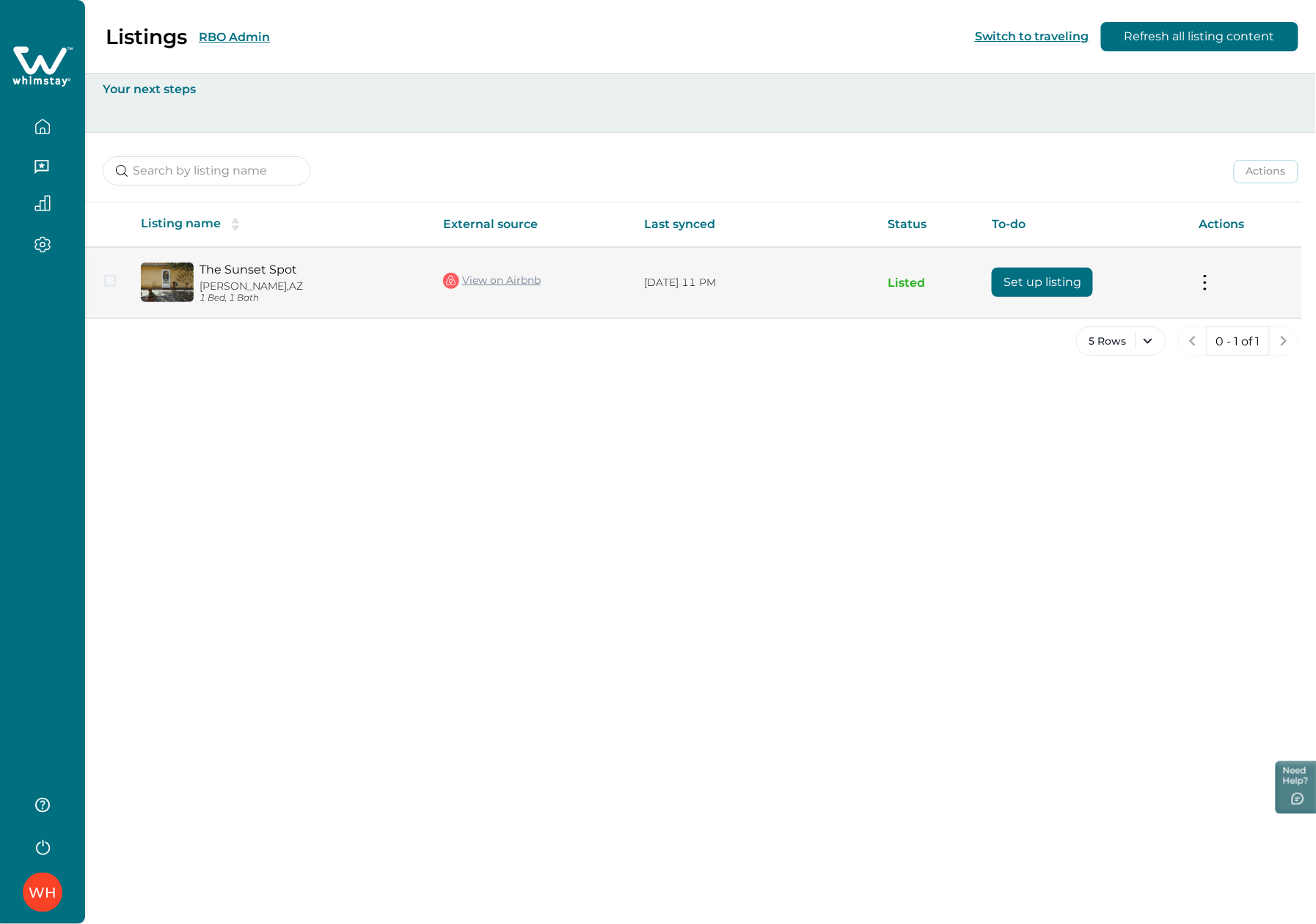
click at [242, 281] on p "[PERSON_NAME], [GEOGRAPHIC_DATA]" at bounding box center [309, 286] width 220 height 13
click at [239, 270] on link "The Sunset Spot" at bounding box center [309, 270] width 220 height 14
click at [1039, 288] on button "Set up listing" at bounding box center [1042, 282] width 102 height 30
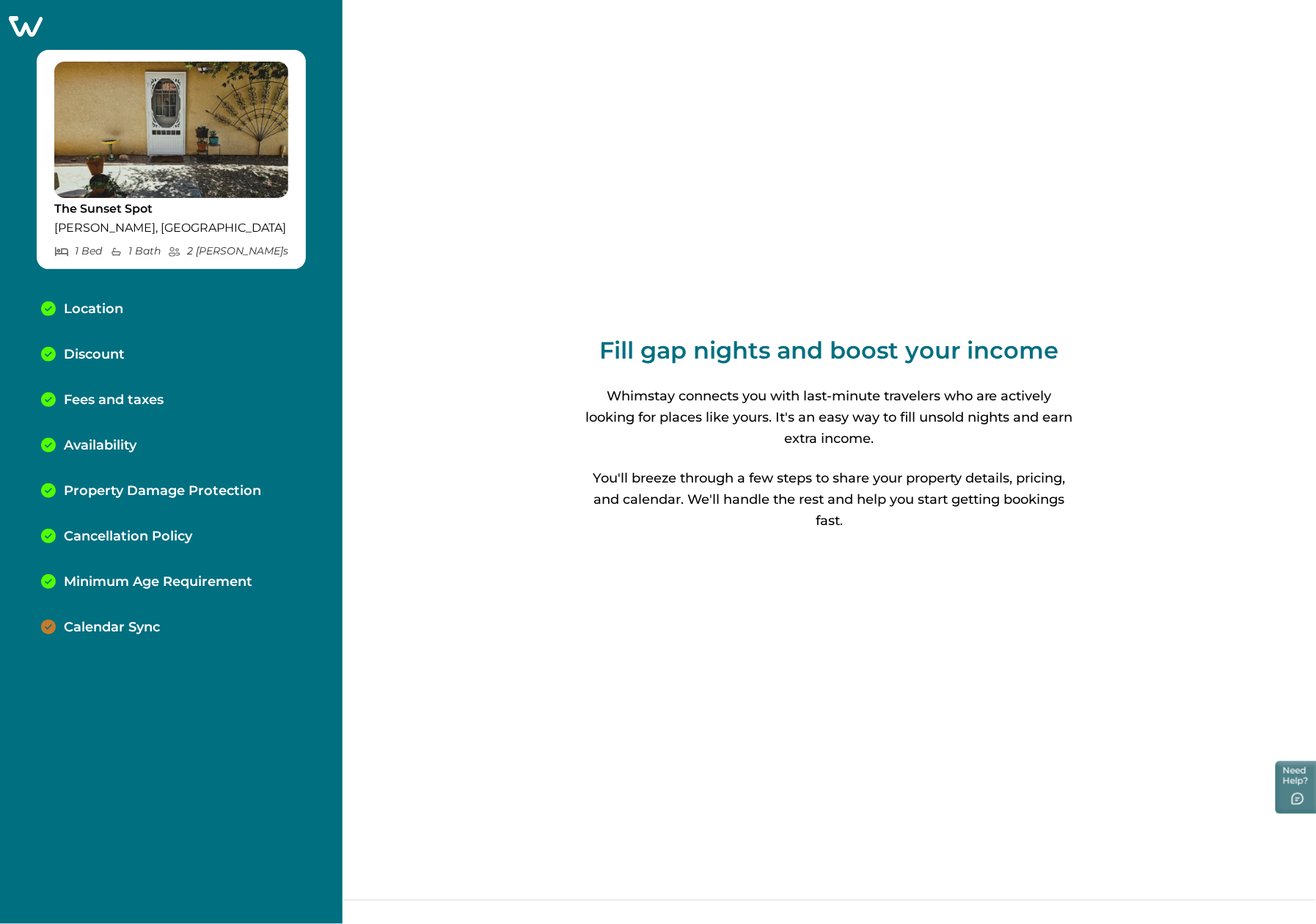
click at [133, 626] on p "Calendar Sync" at bounding box center [112, 628] width 96 height 16
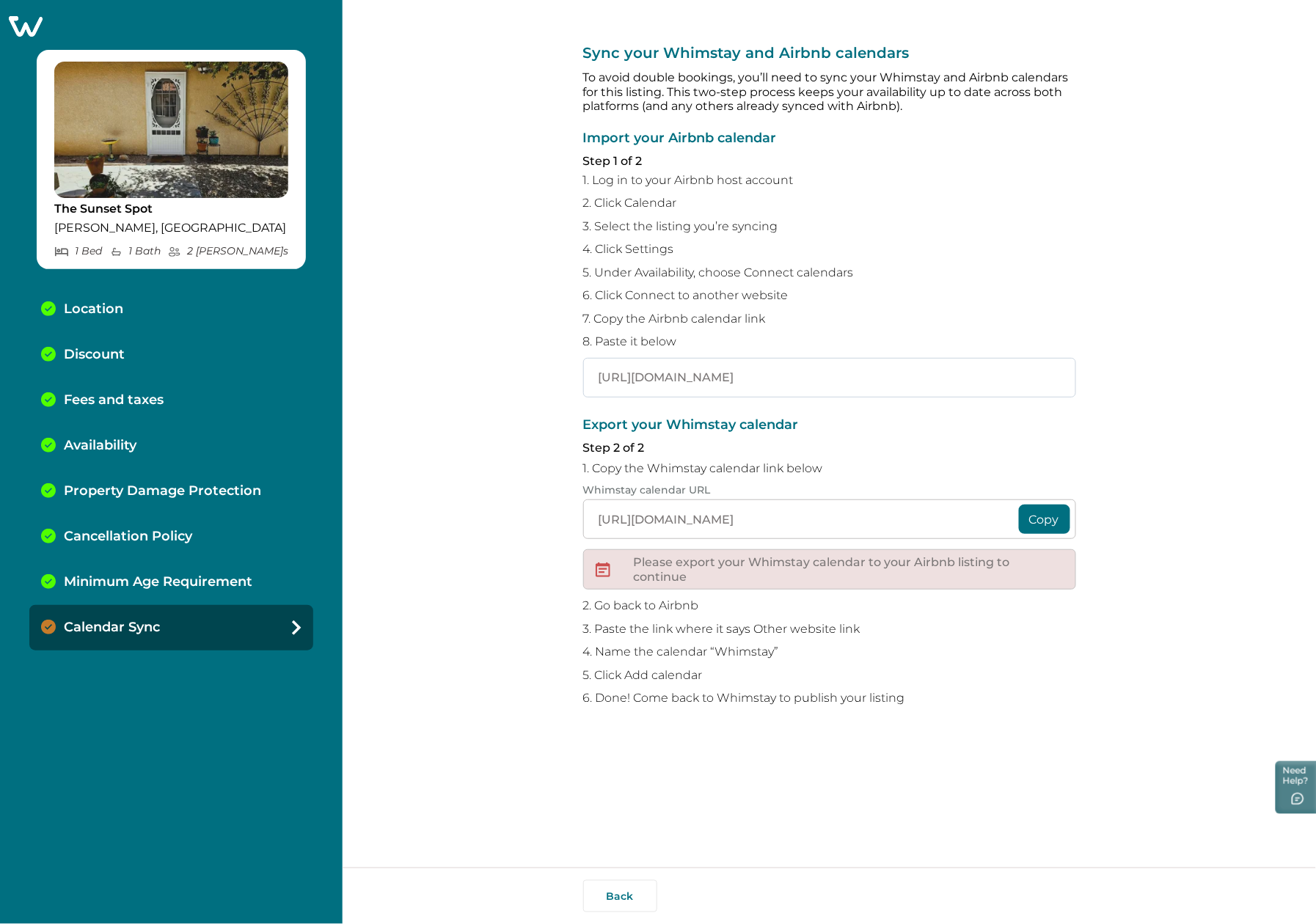
click at [1003, 376] on input "[URL][DOMAIN_NAME]" at bounding box center [829, 378] width 493 height 39
type input "[URL][DOMAIN_NAME]"
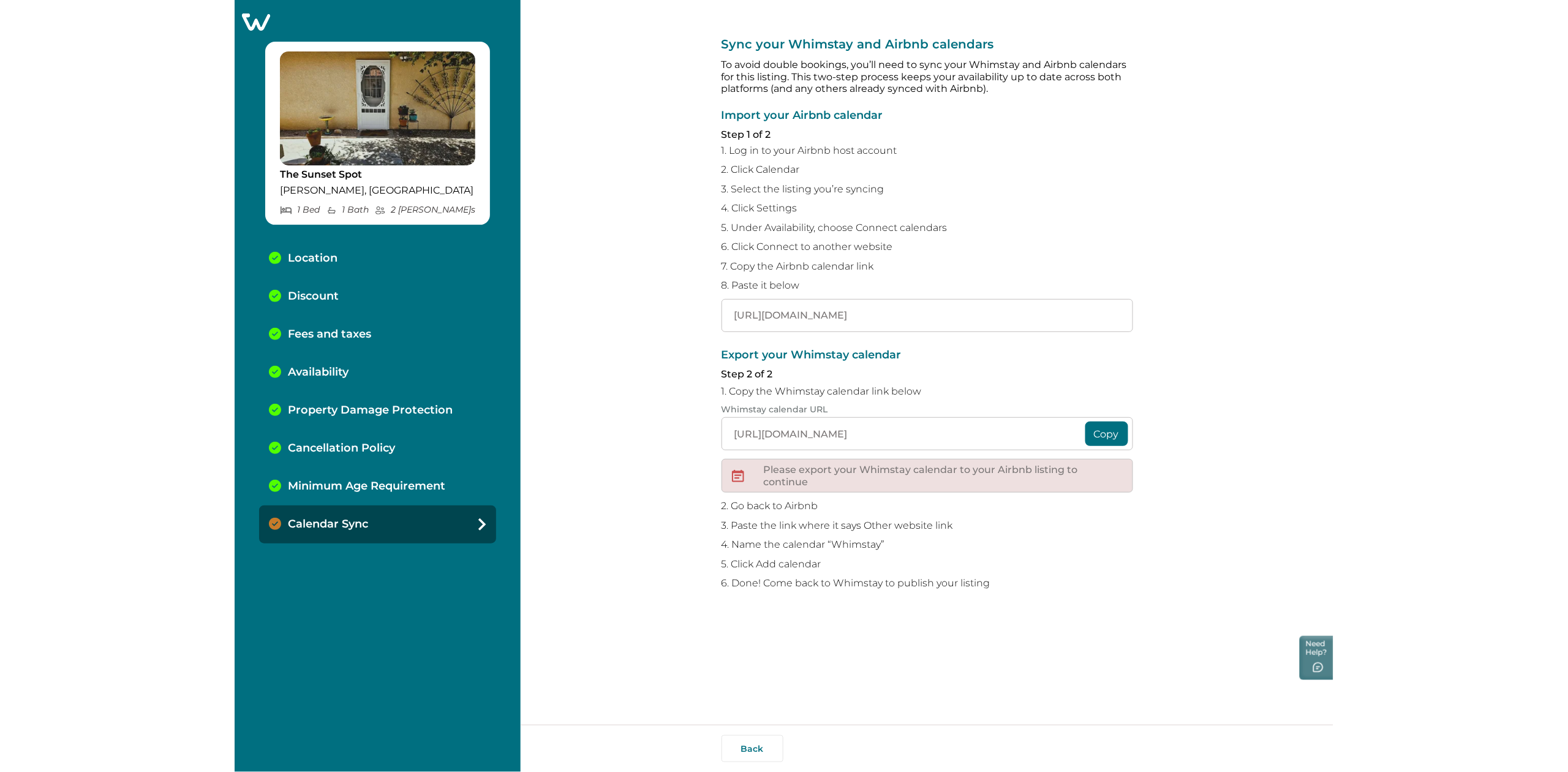
scroll to position [0, 0]
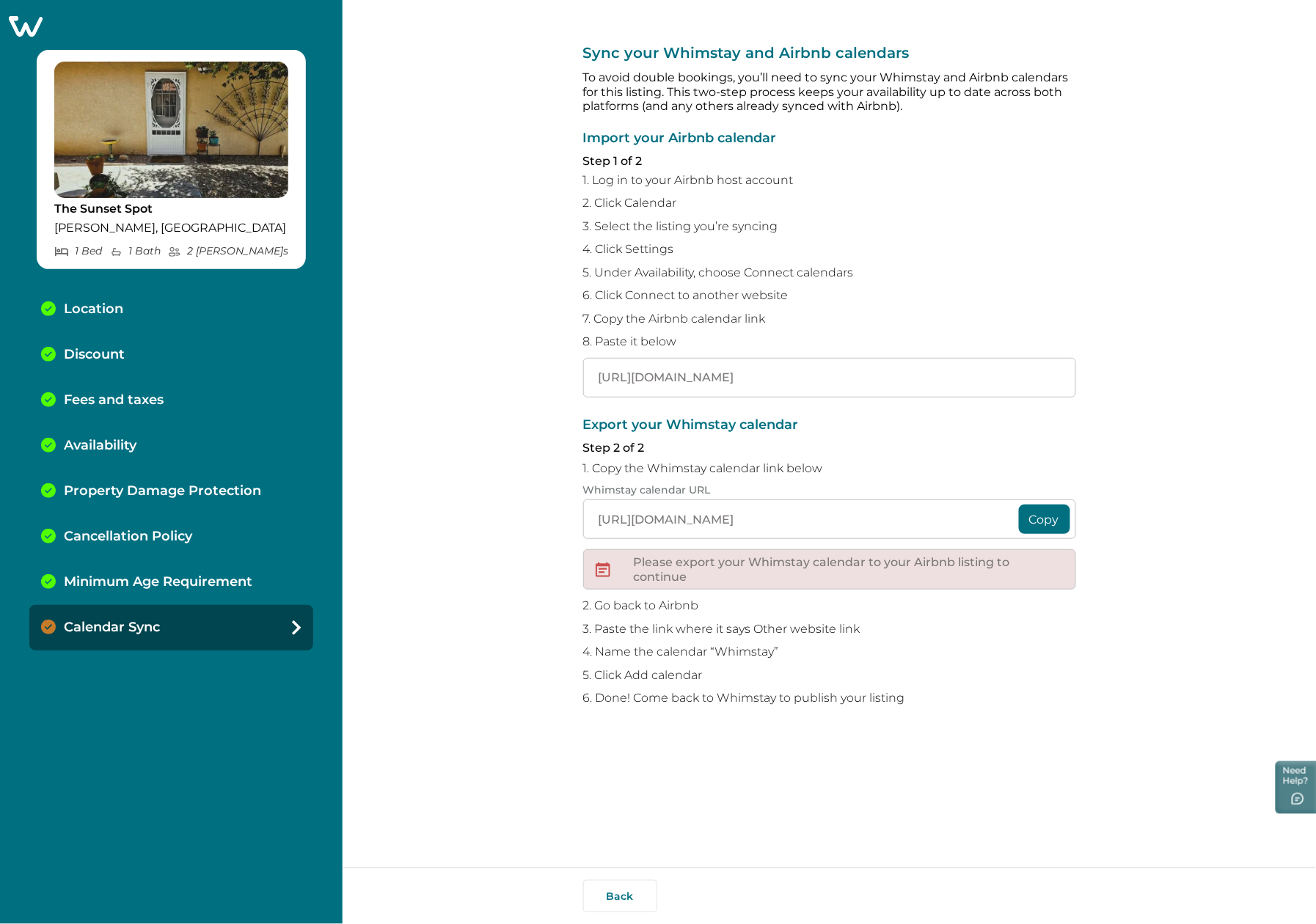
click at [1144, 773] on div "Sync your Whimstay and Airbnb calendars To avoid double bookings, you’ll need t…" at bounding box center [829, 433] width 973 height 868
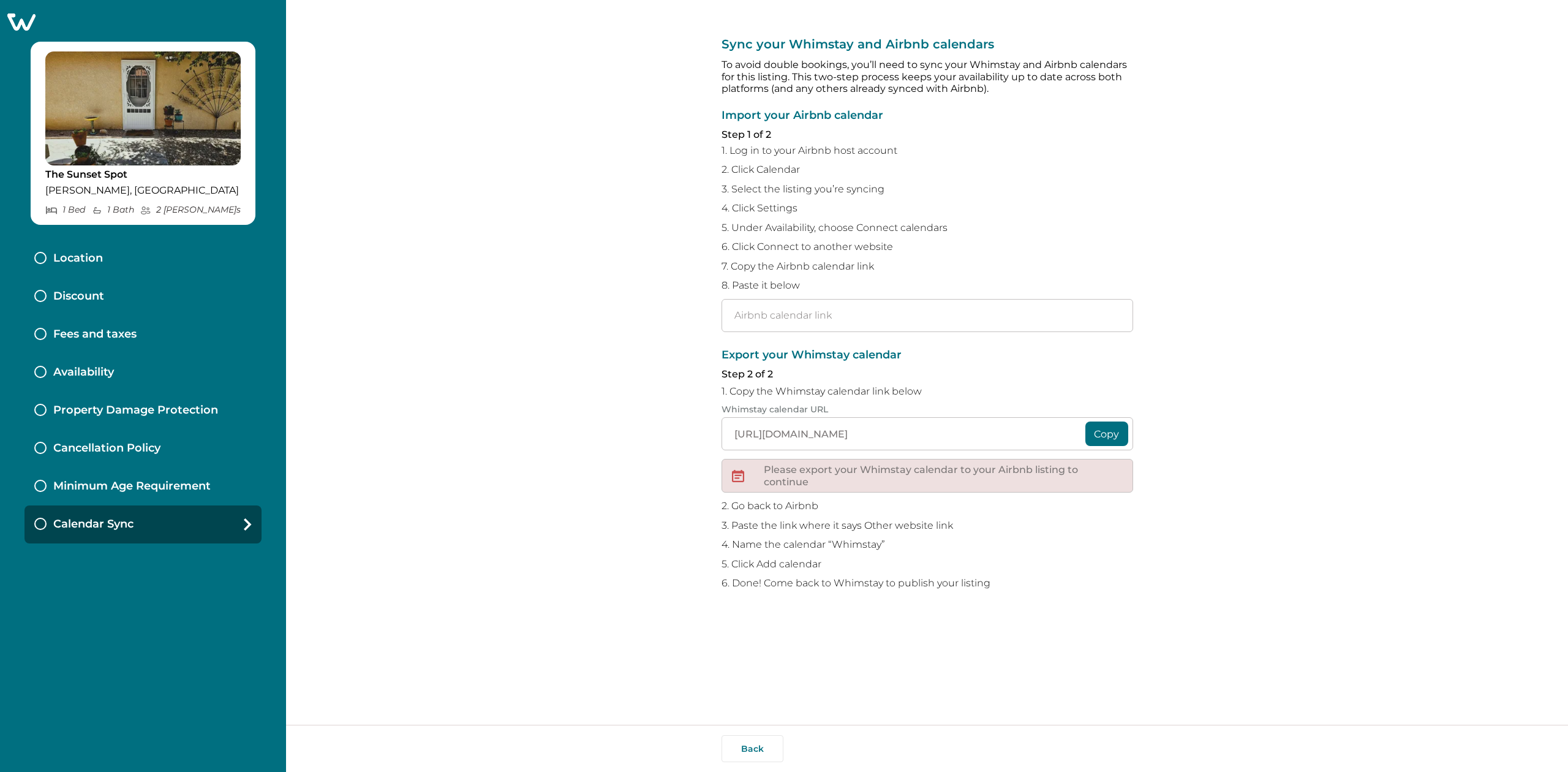
type input "[URL][DOMAIN_NAME]"
click at [535, 231] on div "Sync your Whimstay and Airbnb calendars To avoid double bookings, you’ll need t…" at bounding box center [927, 362] width 1282 height 725
click at [837, 310] on input "[URL][DOMAIN_NAME]" at bounding box center [927, 316] width 411 height 33
paste input "[URL][DOMAIN_NAME]"
type input "[URL][DOMAIN_NAME]"
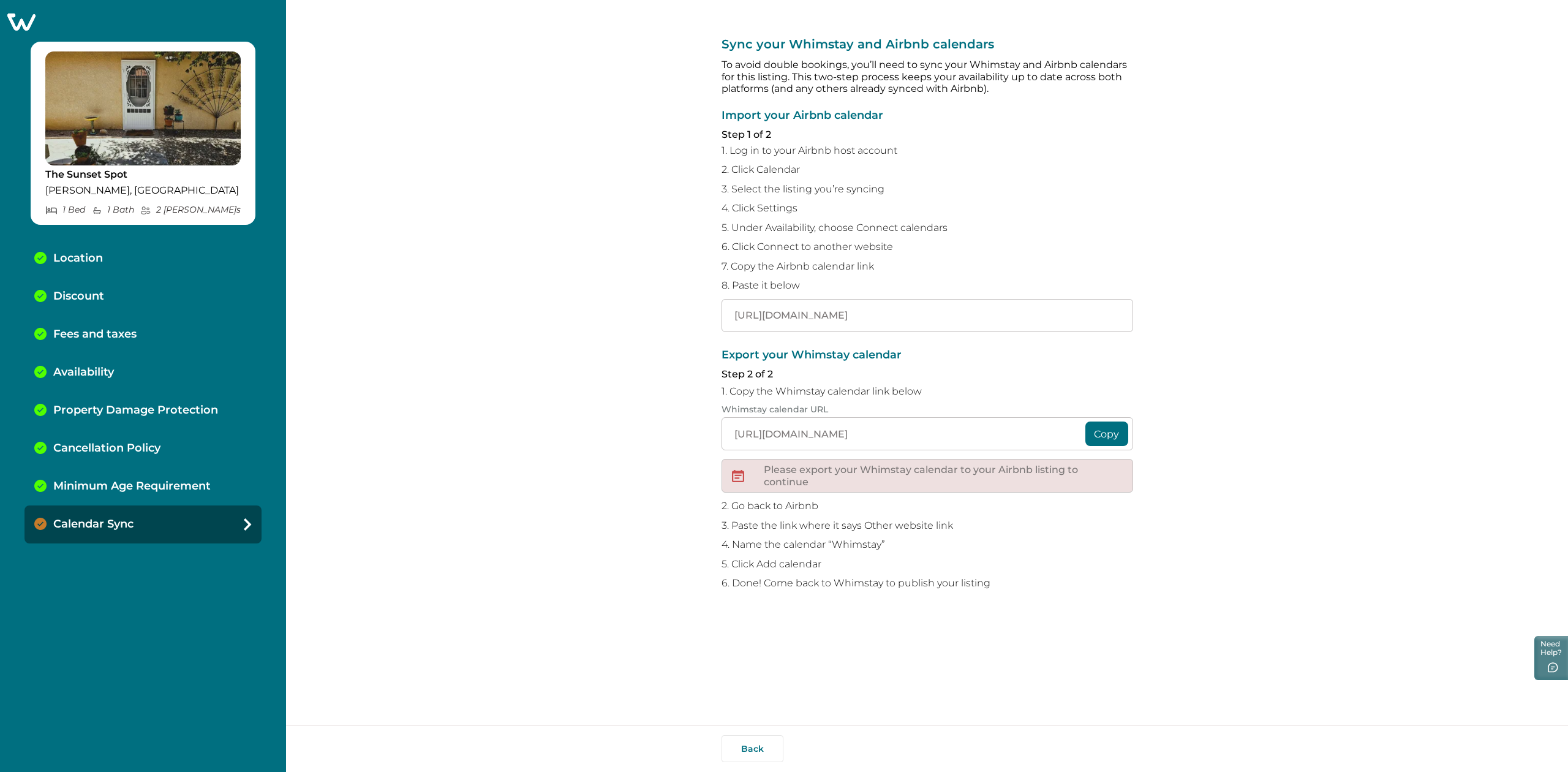
click at [1283, 721] on div "Sync your Whimstay and Airbnb calendars To avoid double bookings, you’ll need t…" at bounding box center [927, 362] width 1282 height 725
click at [1304, 699] on div "Sync your Whimstay and Airbnb calendars To avoid double bookings, you’ll need t…" at bounding box center [927, 362] width 1282 height 725
